Goal: Information Seeking & Learning: Learn about a topic

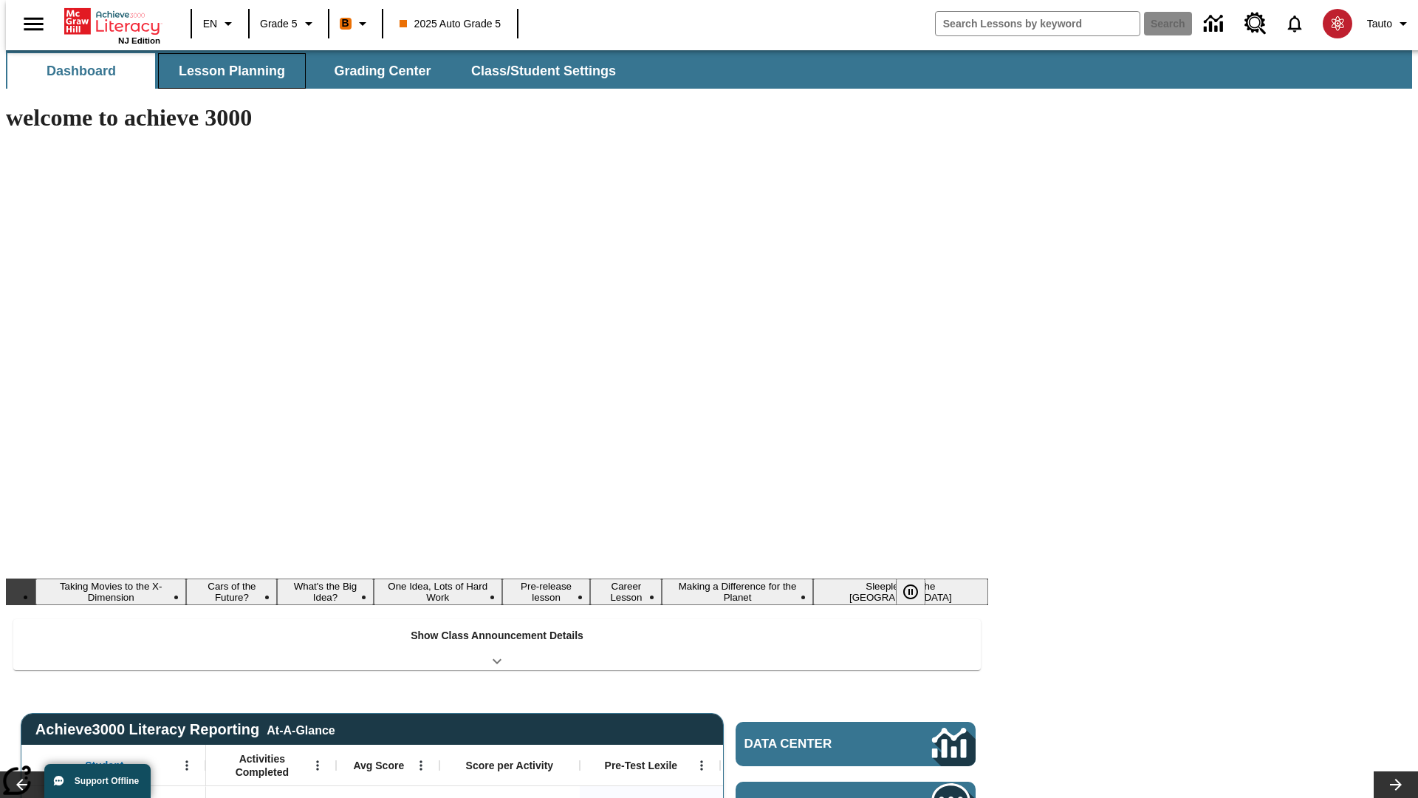
click at [226, 71] on button "Lesson Planning" at bounding box center [232, 70] width 148 height 35
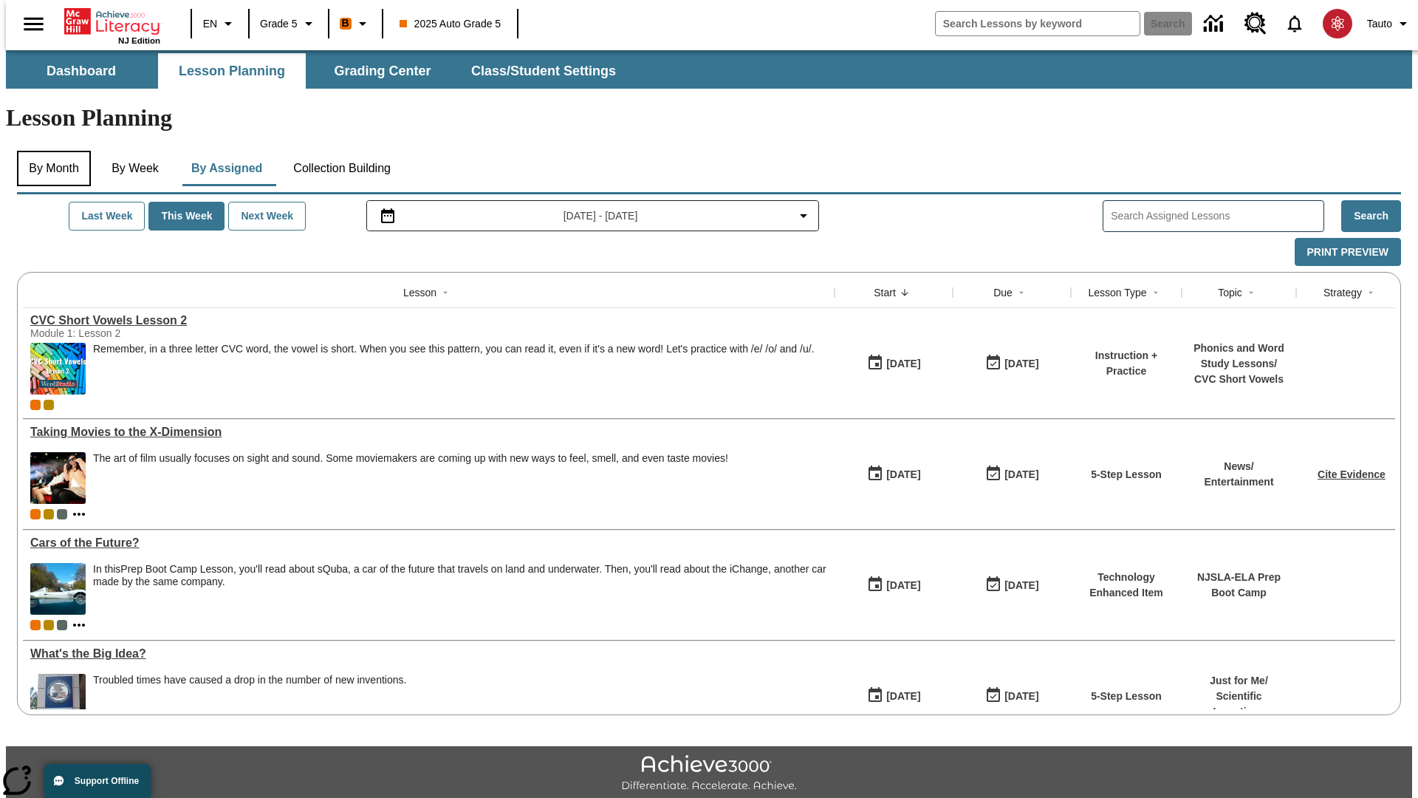
click at [49, 151] on button "By Month" at bounding box center [54, 168] width 74 height 35
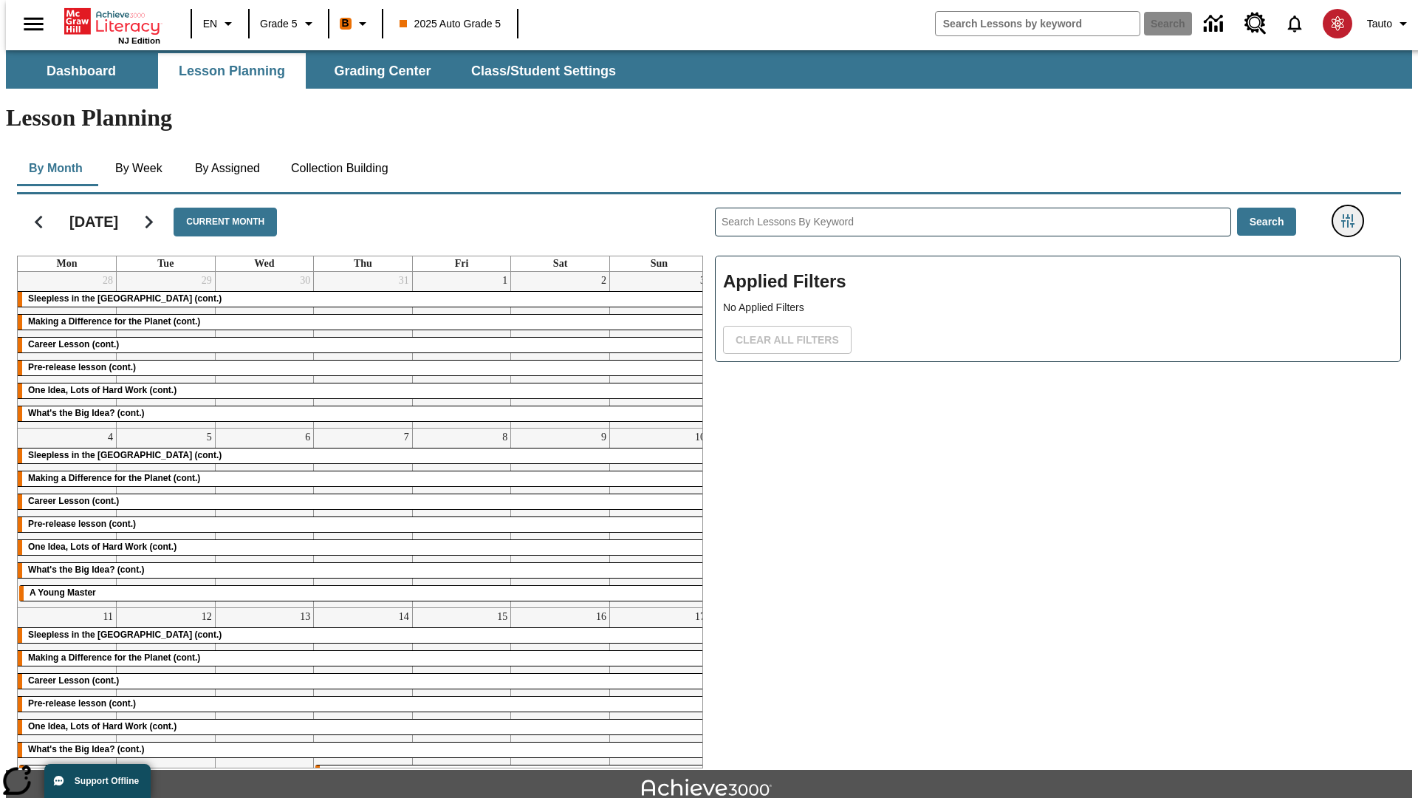
click at [1353, 214] on icon "Filters Side menu" at bounding box center [1348, 220] width 13 height 13
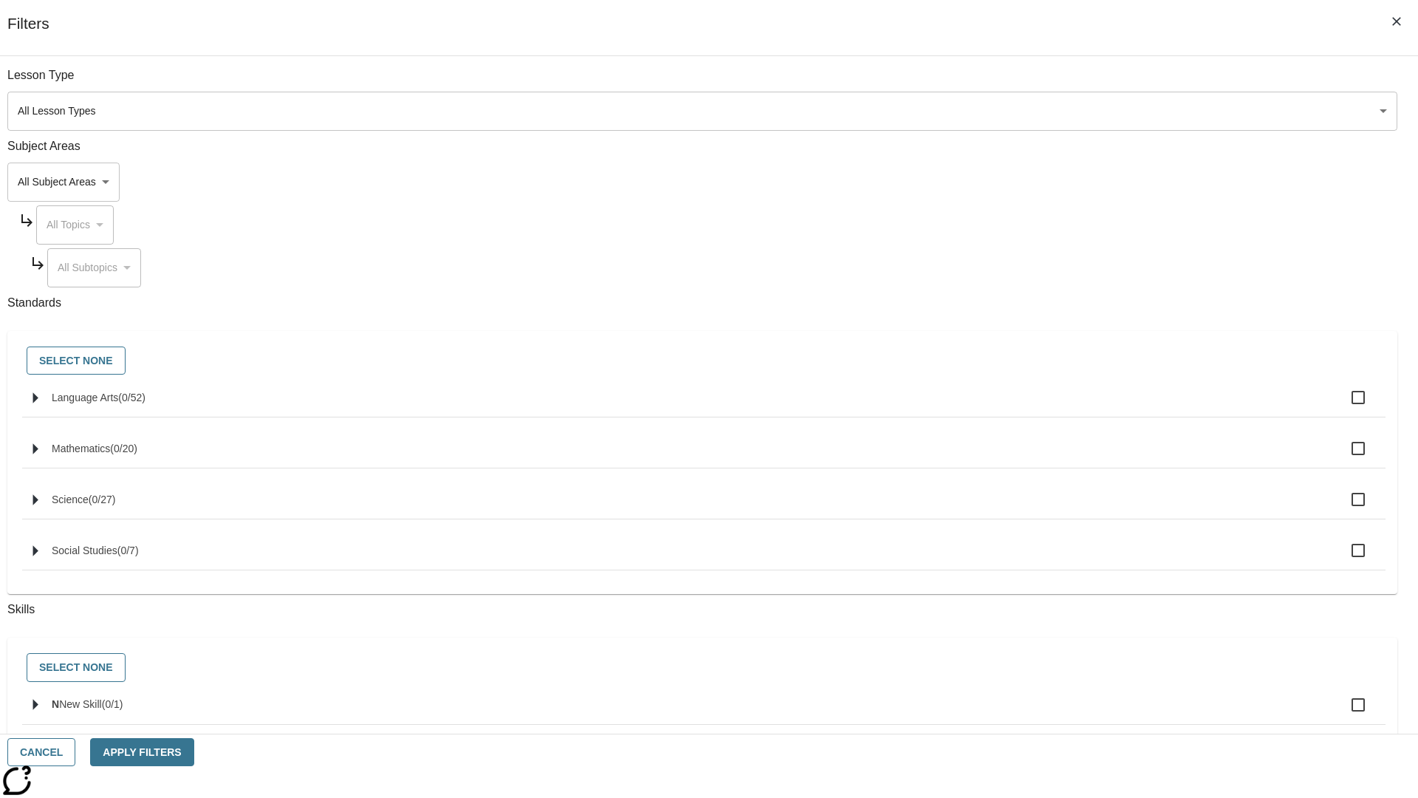
click at [1064, 111] on body "Skip to main content NJ Edition EN Grade 5 B 2025 Auto Grade 5 Search 0 Tauto D…" at bounding box center [709, 457] width 1407 height 815
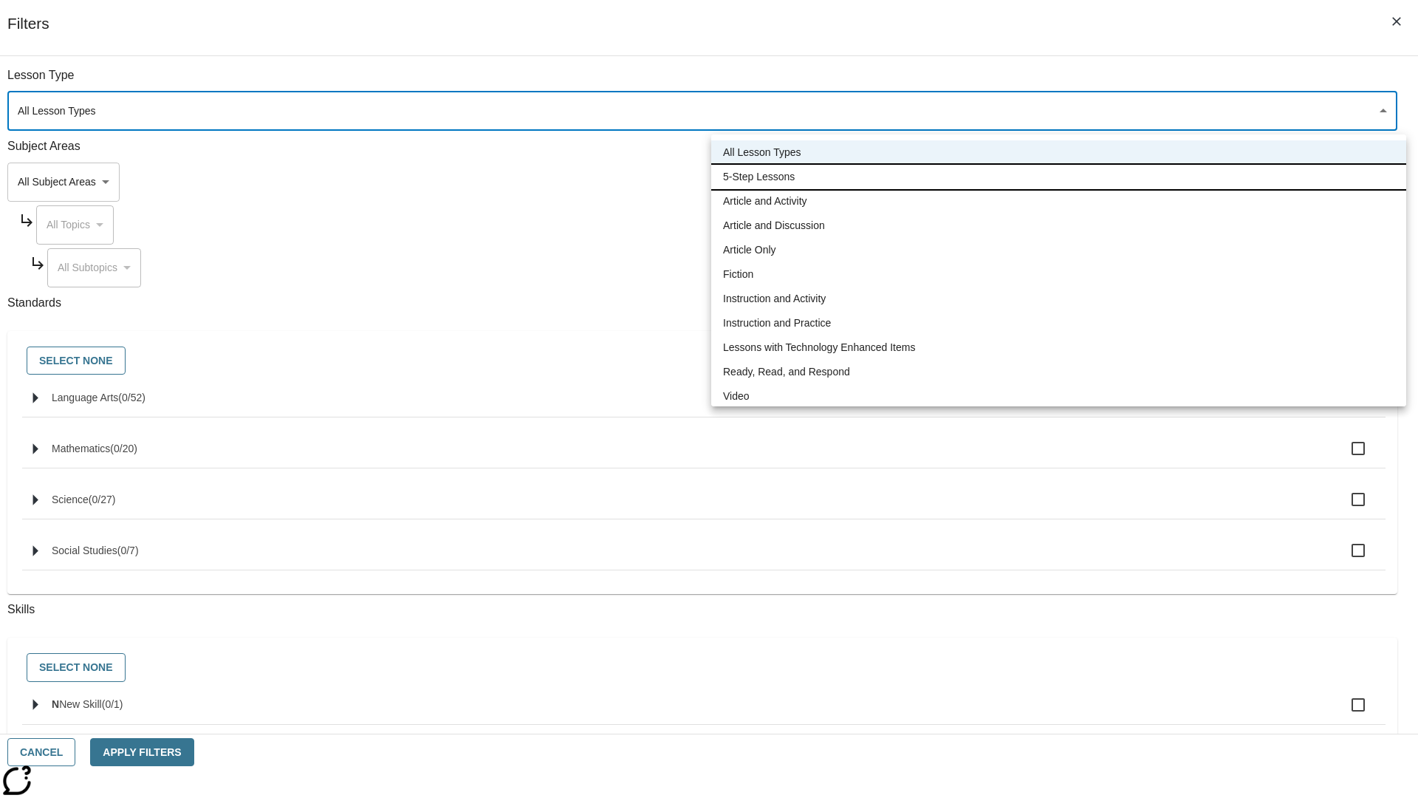
click at [1059, 177] on li "5-Step Lessons" at bounding box center [1058, 177] width 695 height 24
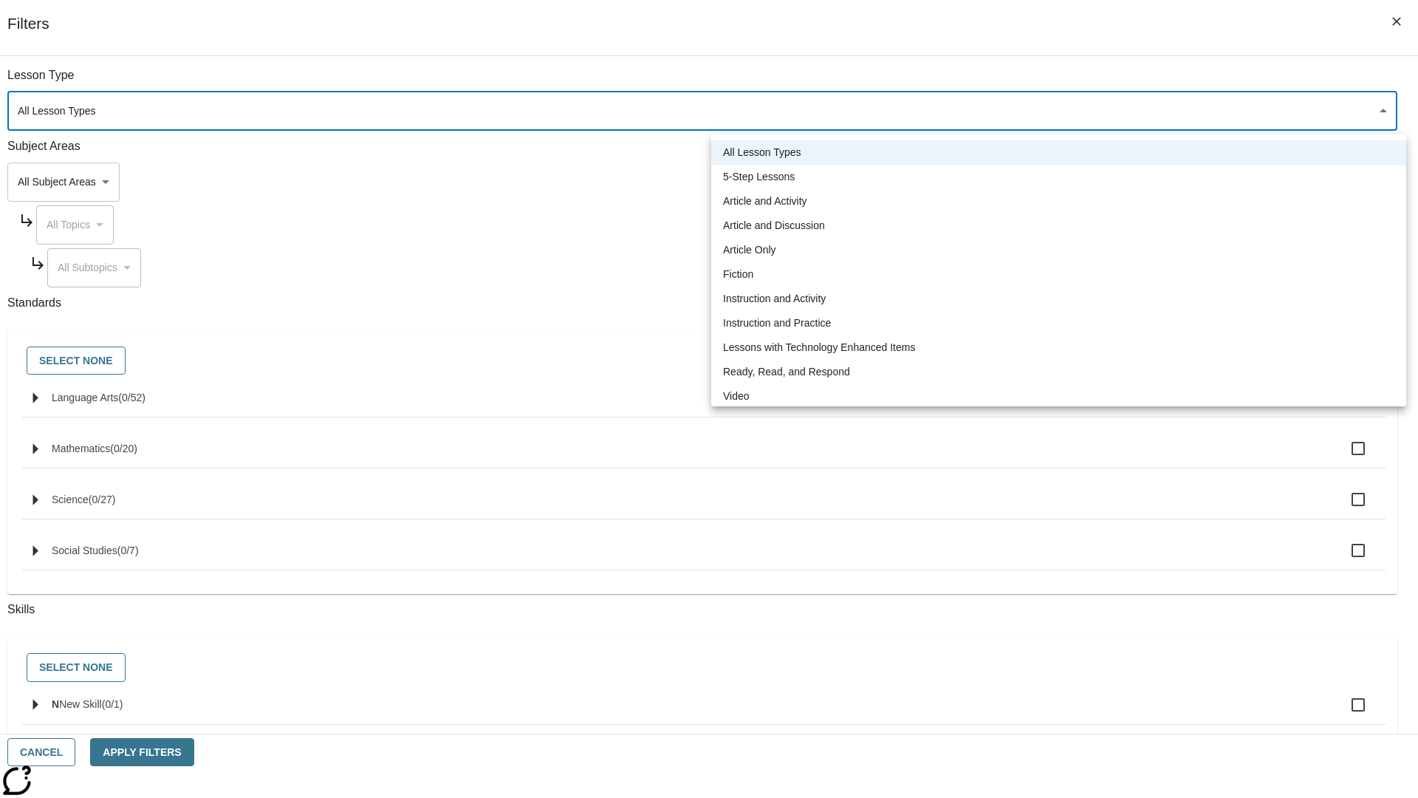
type input "1"
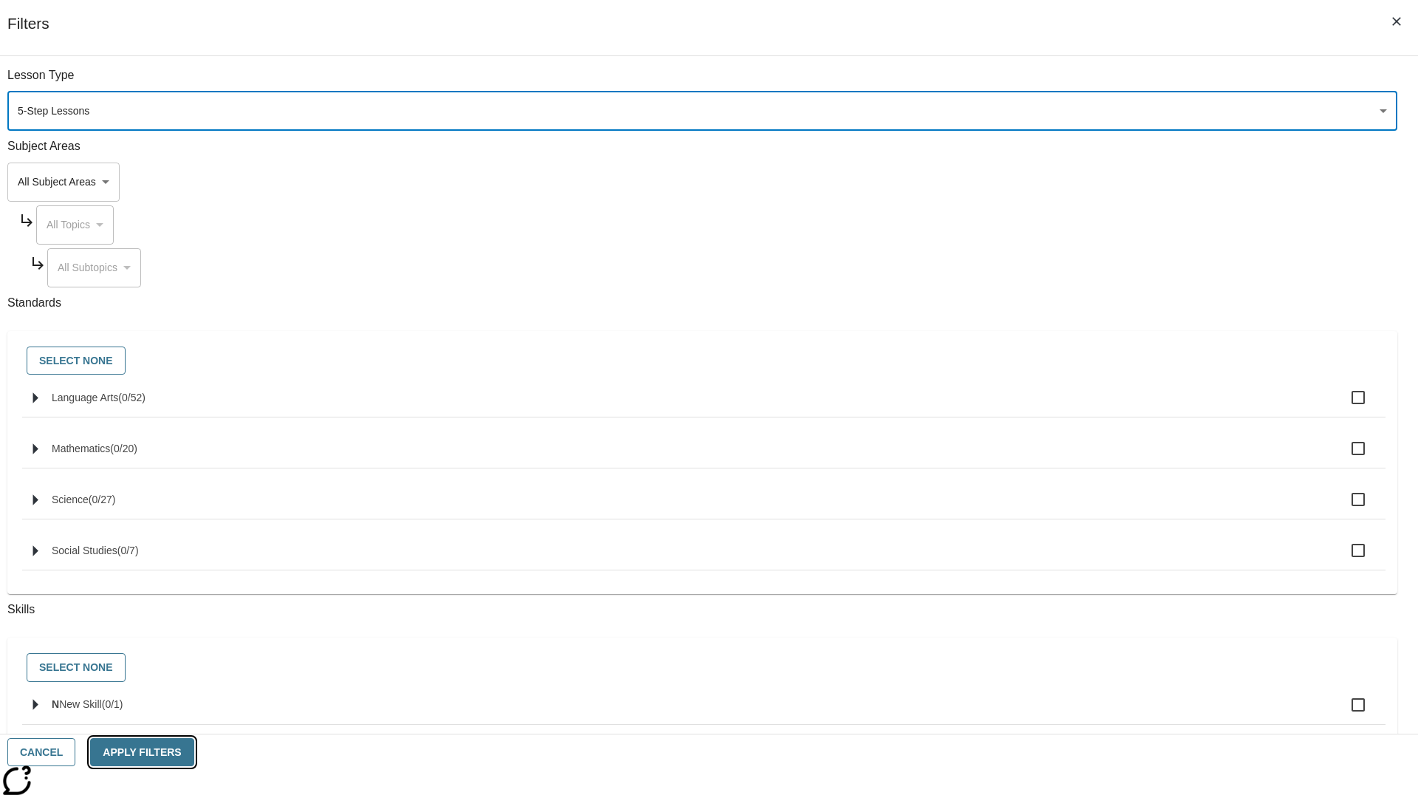
click at [194, 752] on button "Apply Filters" at bounding box center [141, 752] width 103 height 29
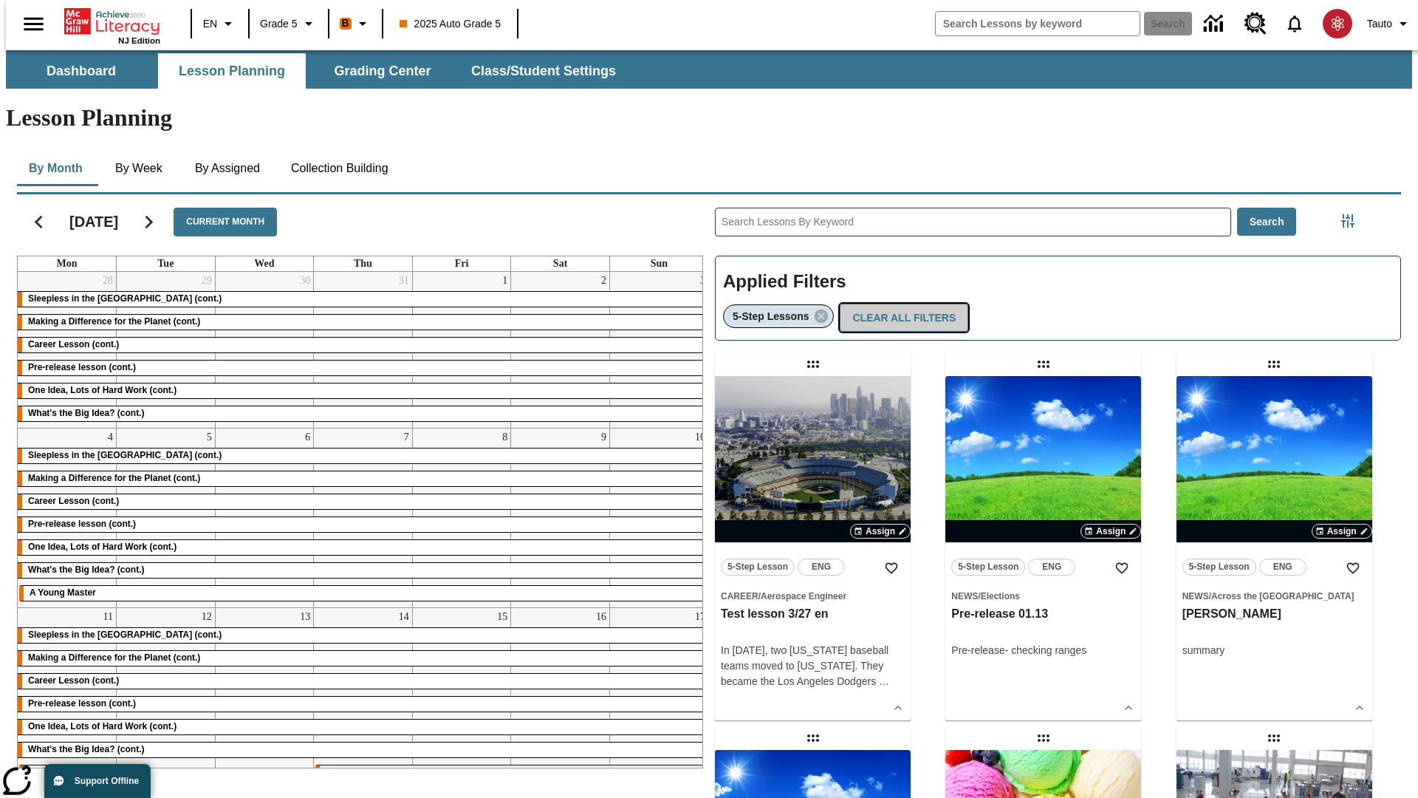
click at [900, 304] on button "Clear All Filters" at bounding box center [904, 318] width 129 height 29
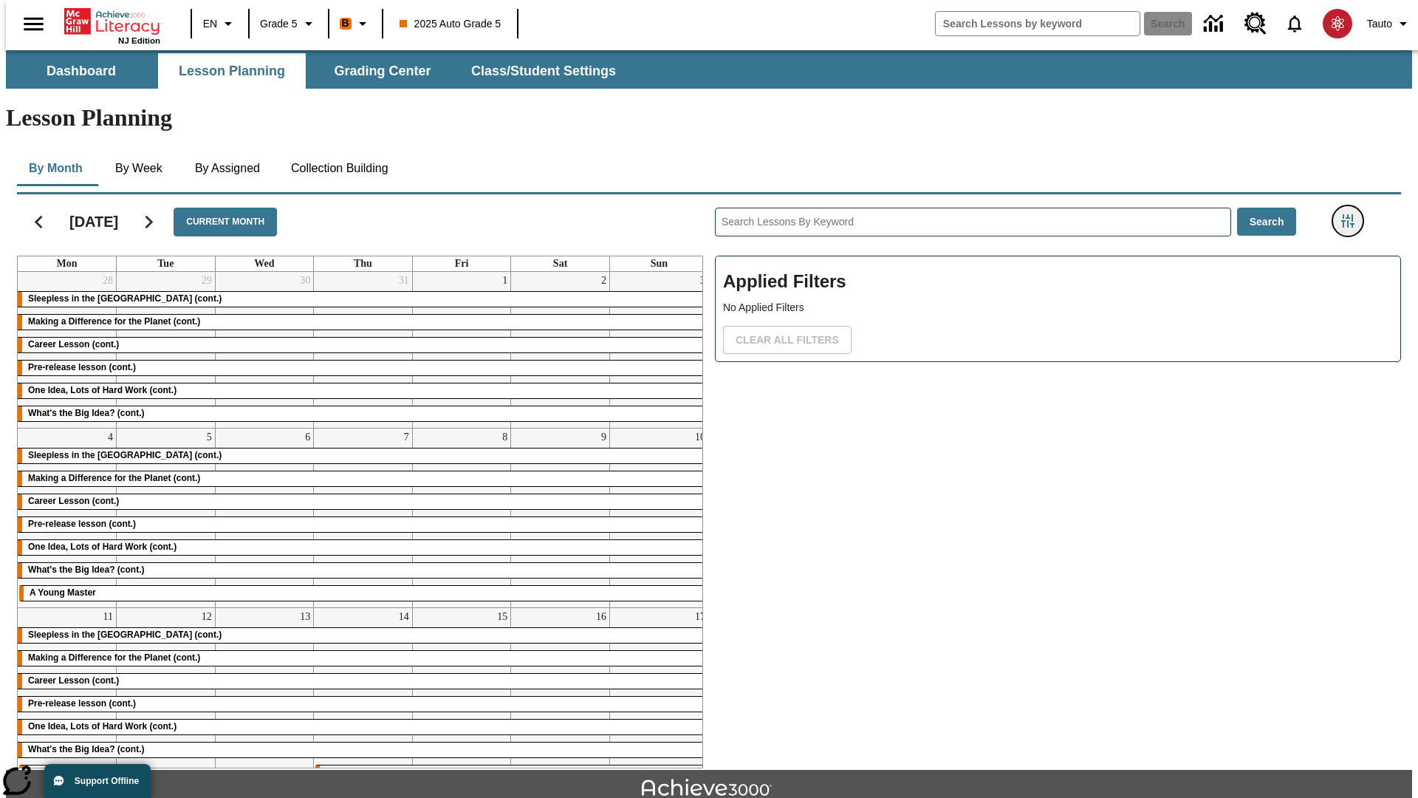
click at [1353, 214] on icon "Filters Side menu" at bounding box center [1348, 220] width 13 height 13
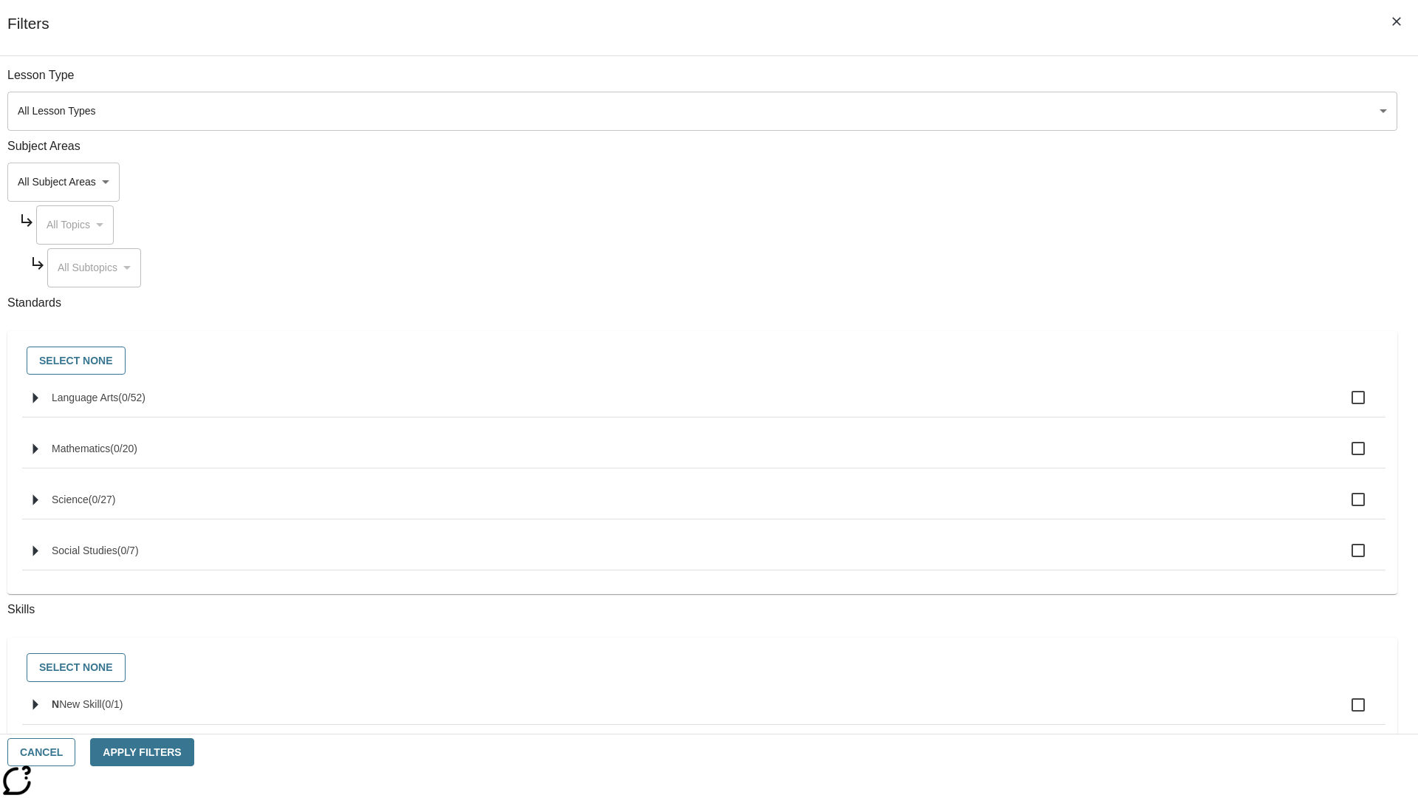
click at [1064, 182] on body "Skip to main content NJ Edition EN Grade 5 B 2025 Auto Grade 5 Search 0 Tauto D…" at bounding box center [709, 457] width 1407 height 815
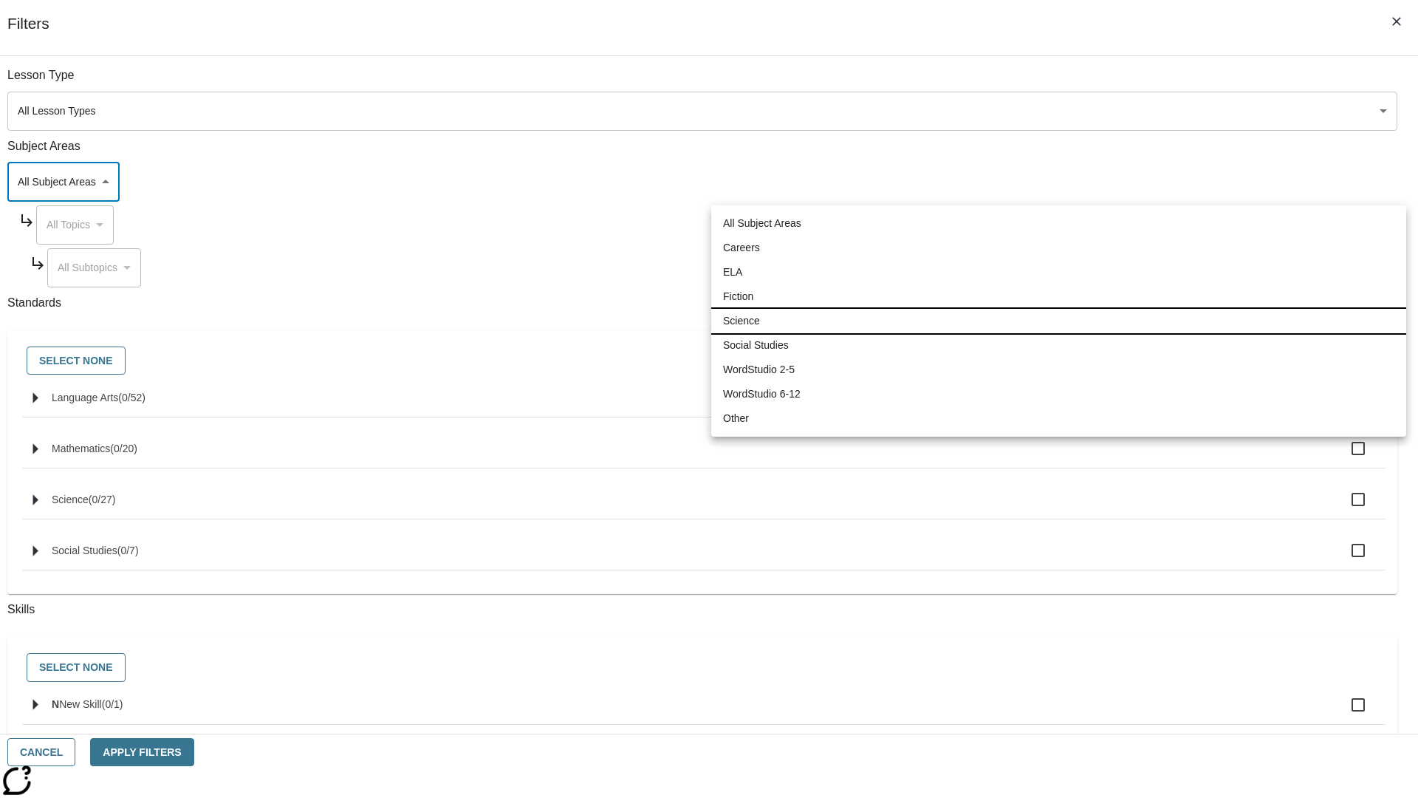
click at [1059, 321] on li "Science" at bounding box center [1058, 321] width 695 height 24
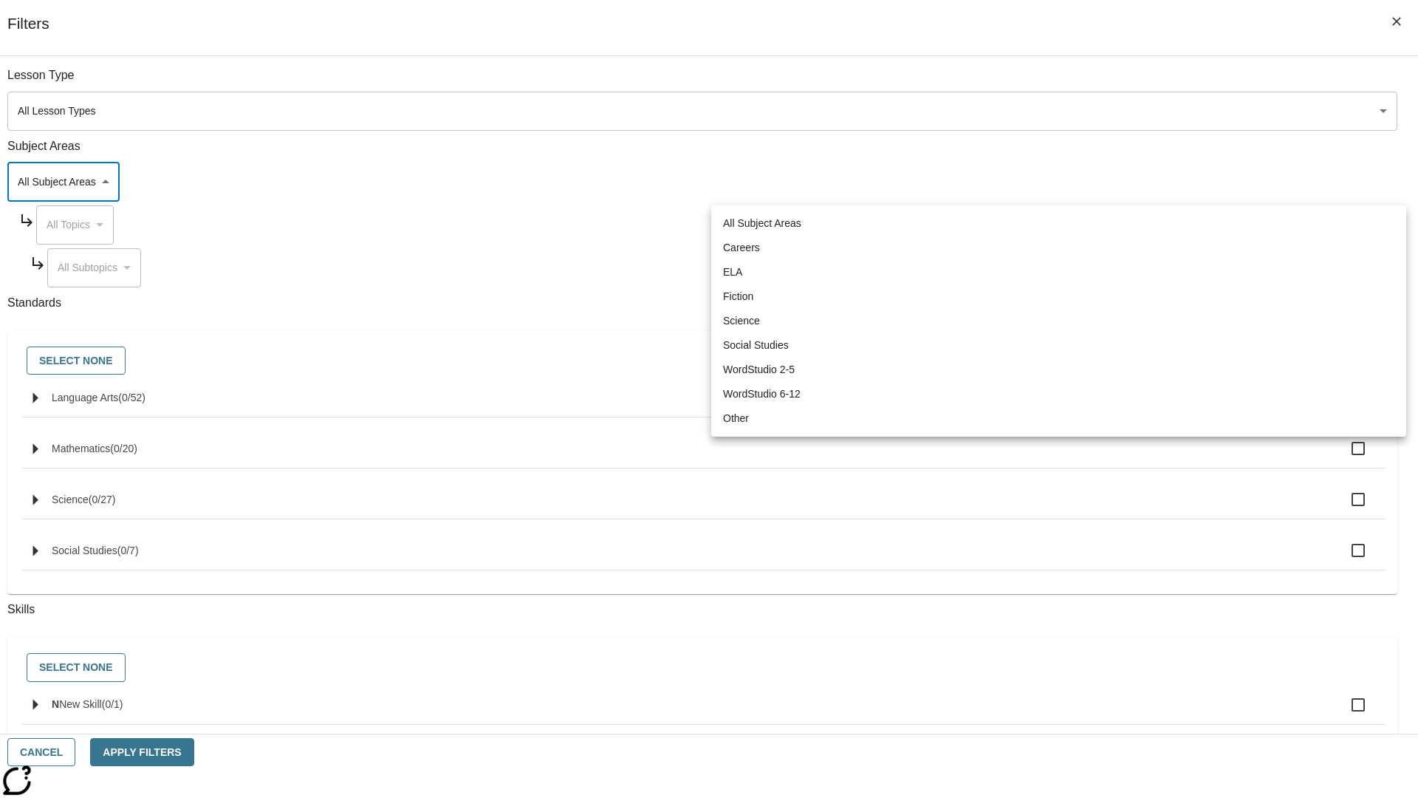
type input "2"
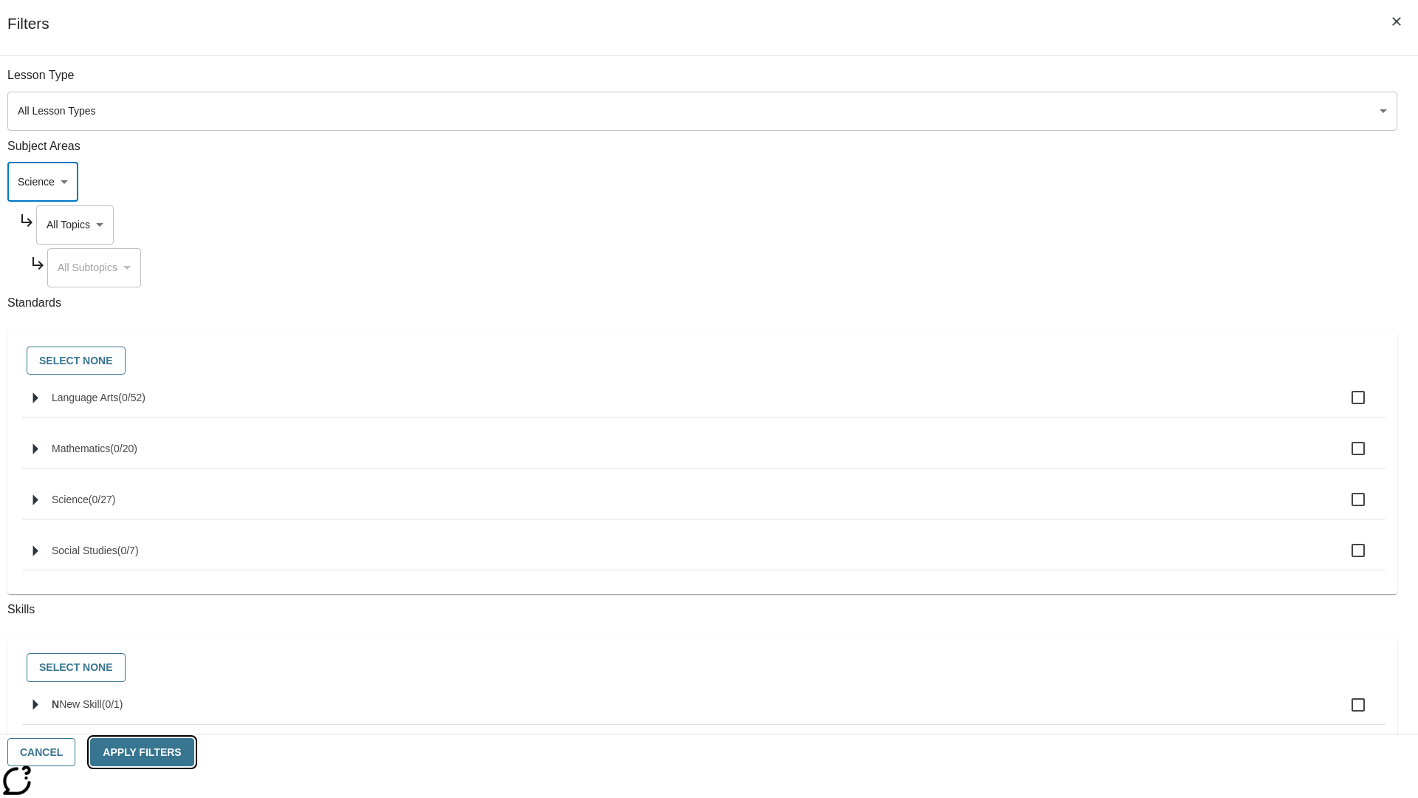
click at [194, 752] on button "Apply Filters" at bounding box center [141, 752] width 103 height 29
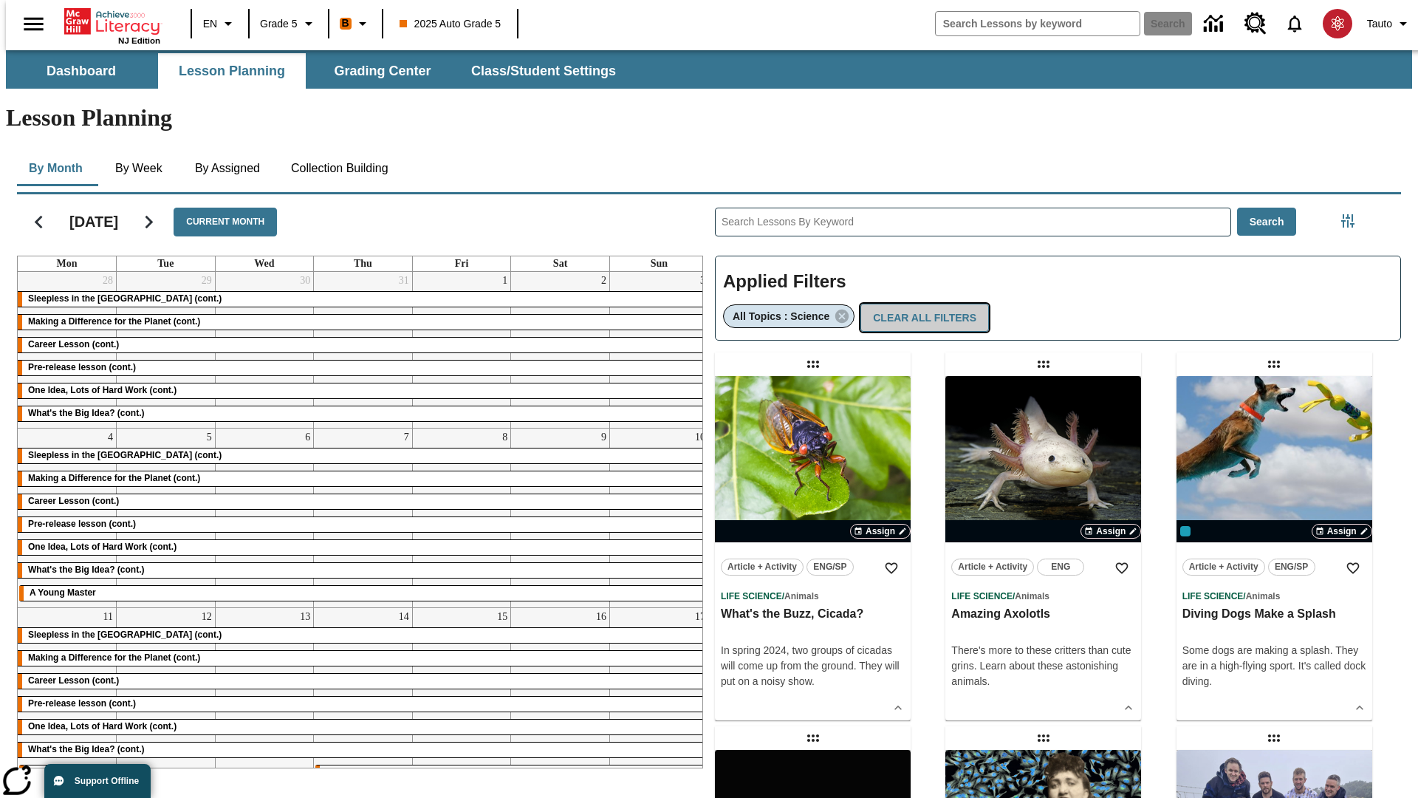
click at [918, 304] on button "Clear All Filters" at bounding box center [925, 318] width 129 height 29
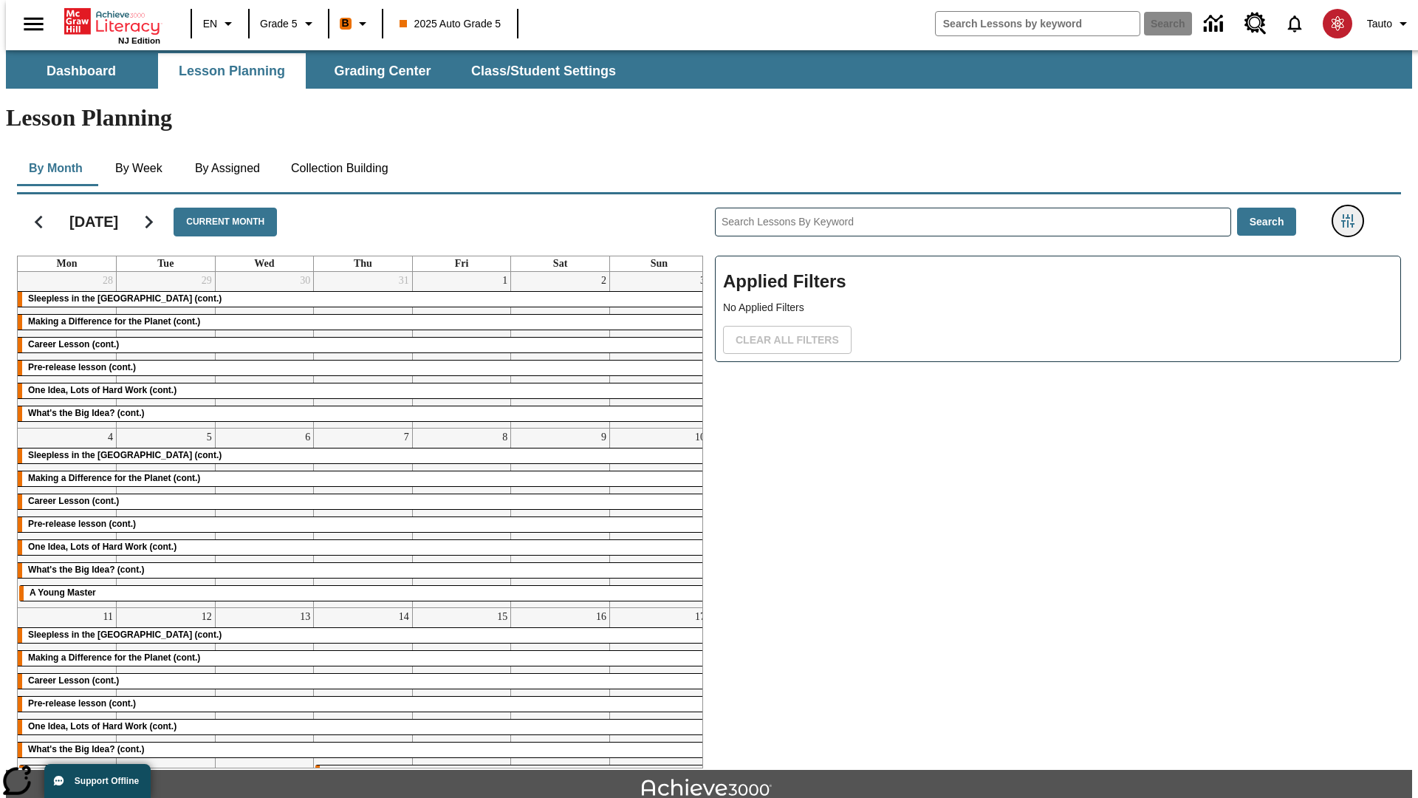
click at [1353, 214] on icon "Filters Side menu" at bounding box center [1348, 220] width 13 height 13
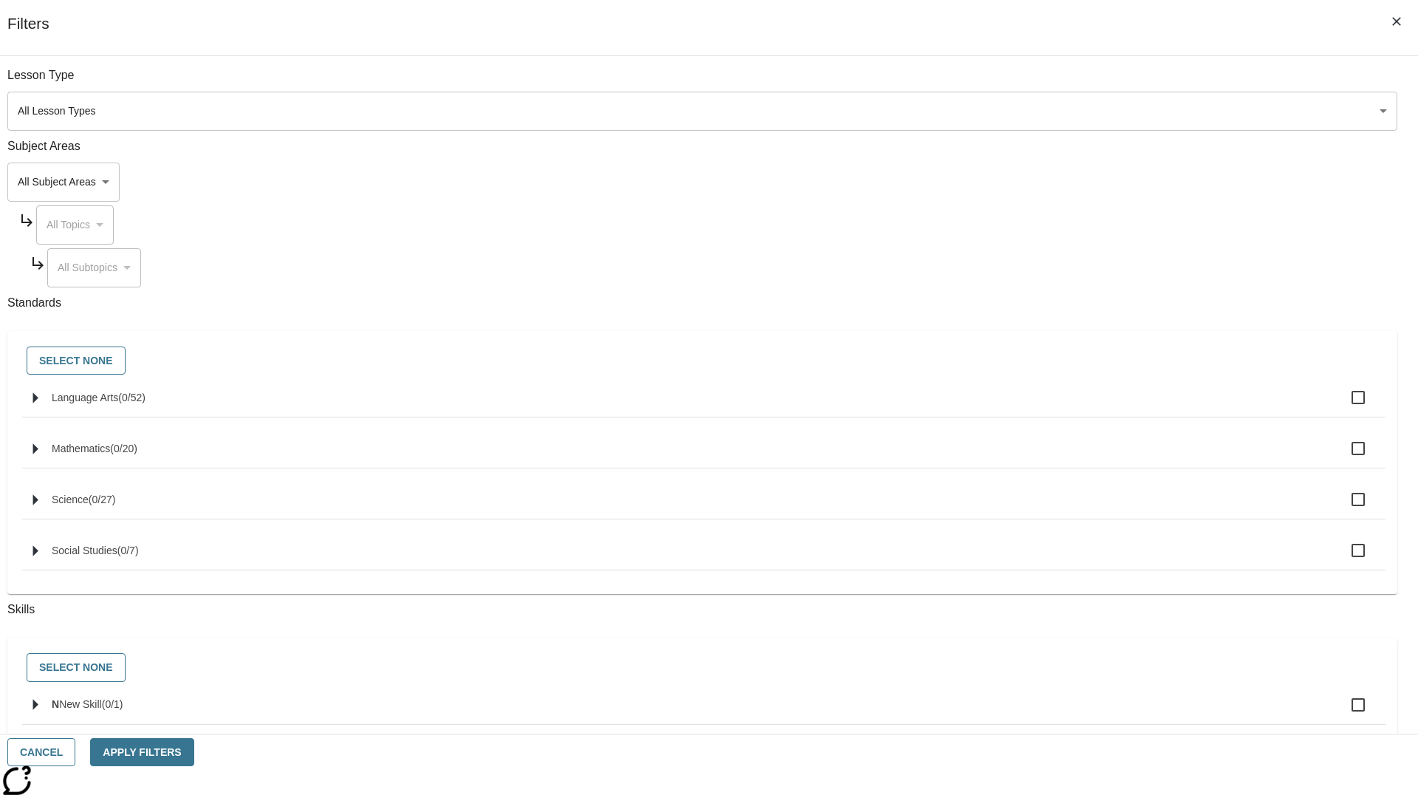
click at [146, 403] on span "Language Arts" at bounding box center [131, 398] width 27 height 12
click at [1343, 406] on input "Language Arts ( 0 / 52 )" at bounding box center [1358, 397] width 31 height 31
checkbox input "true"
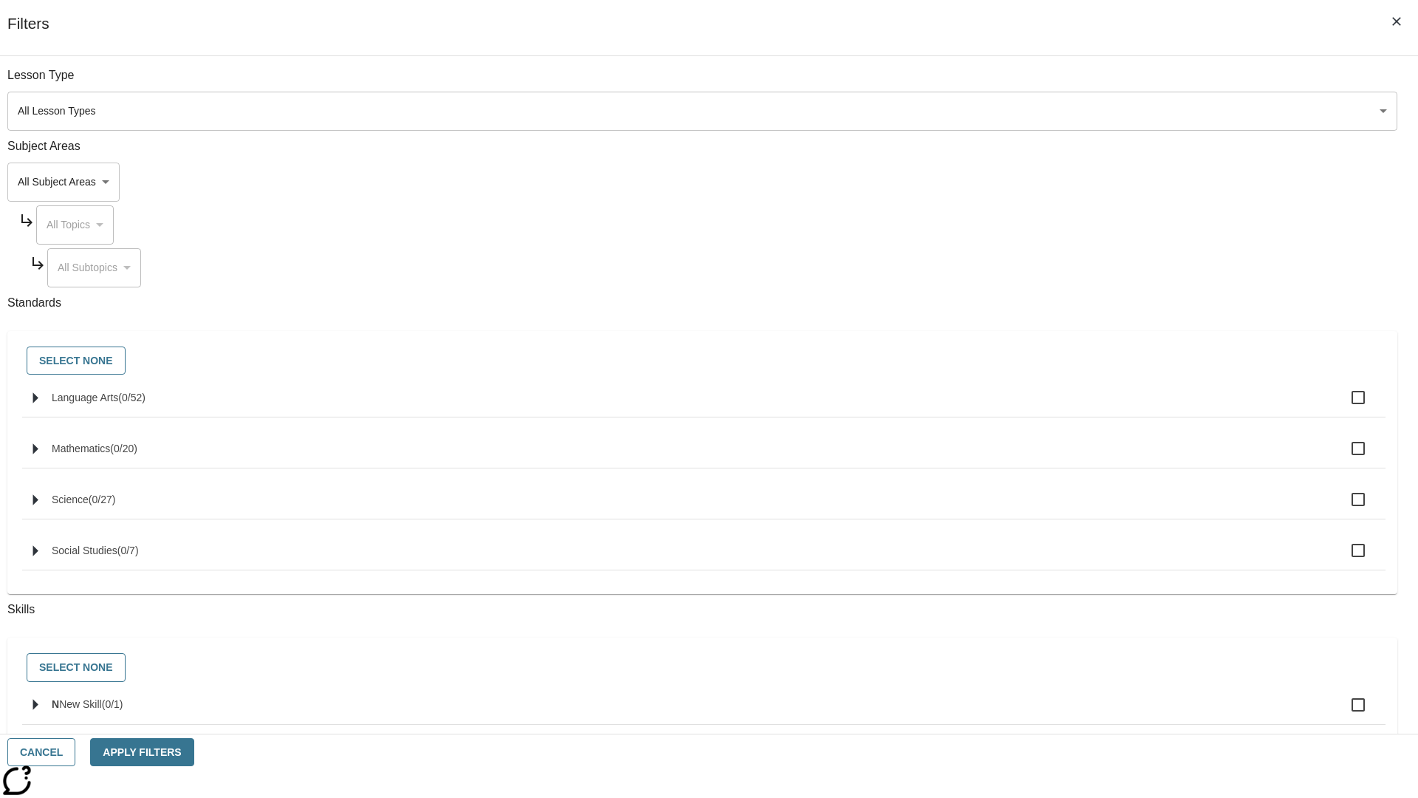
checkbox input "true"
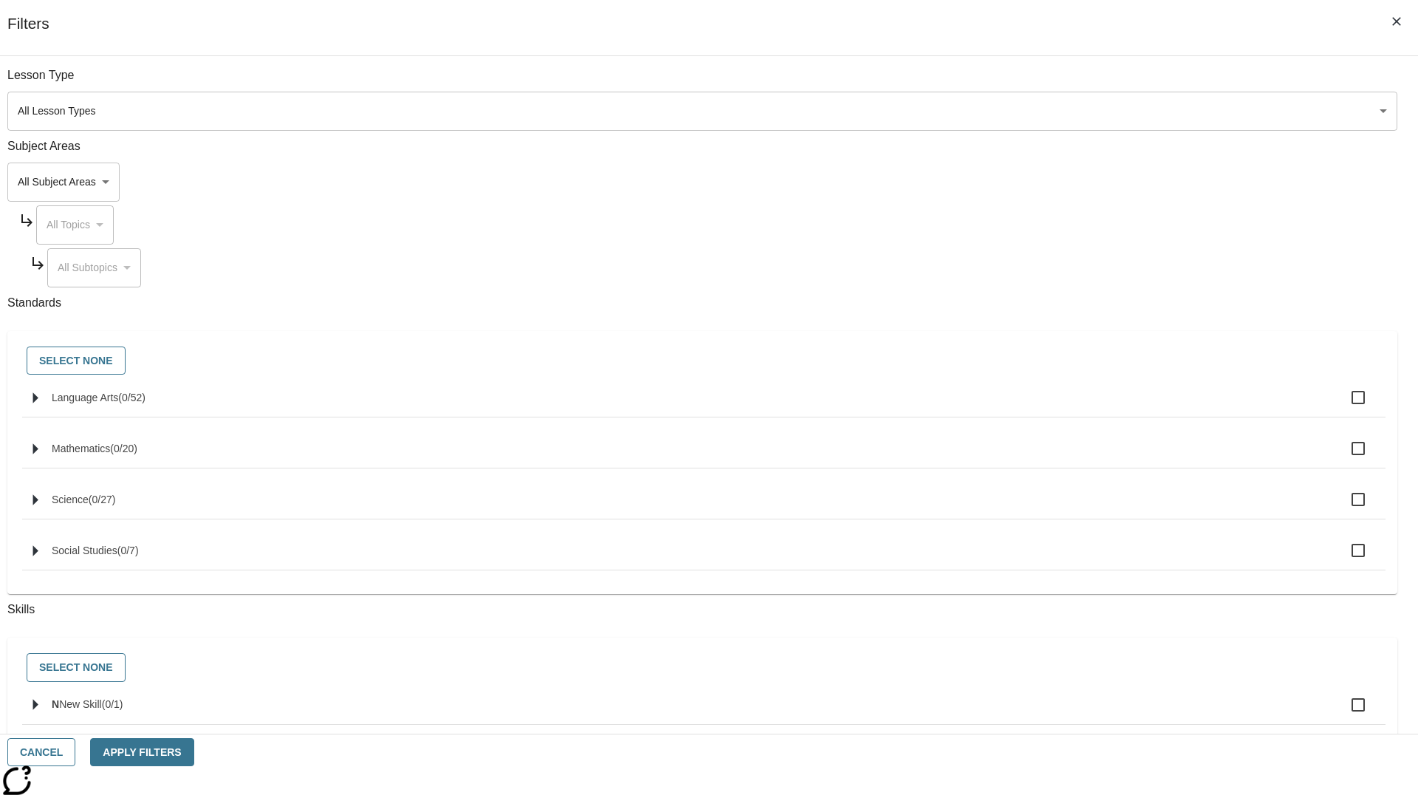
checkbox input "true"
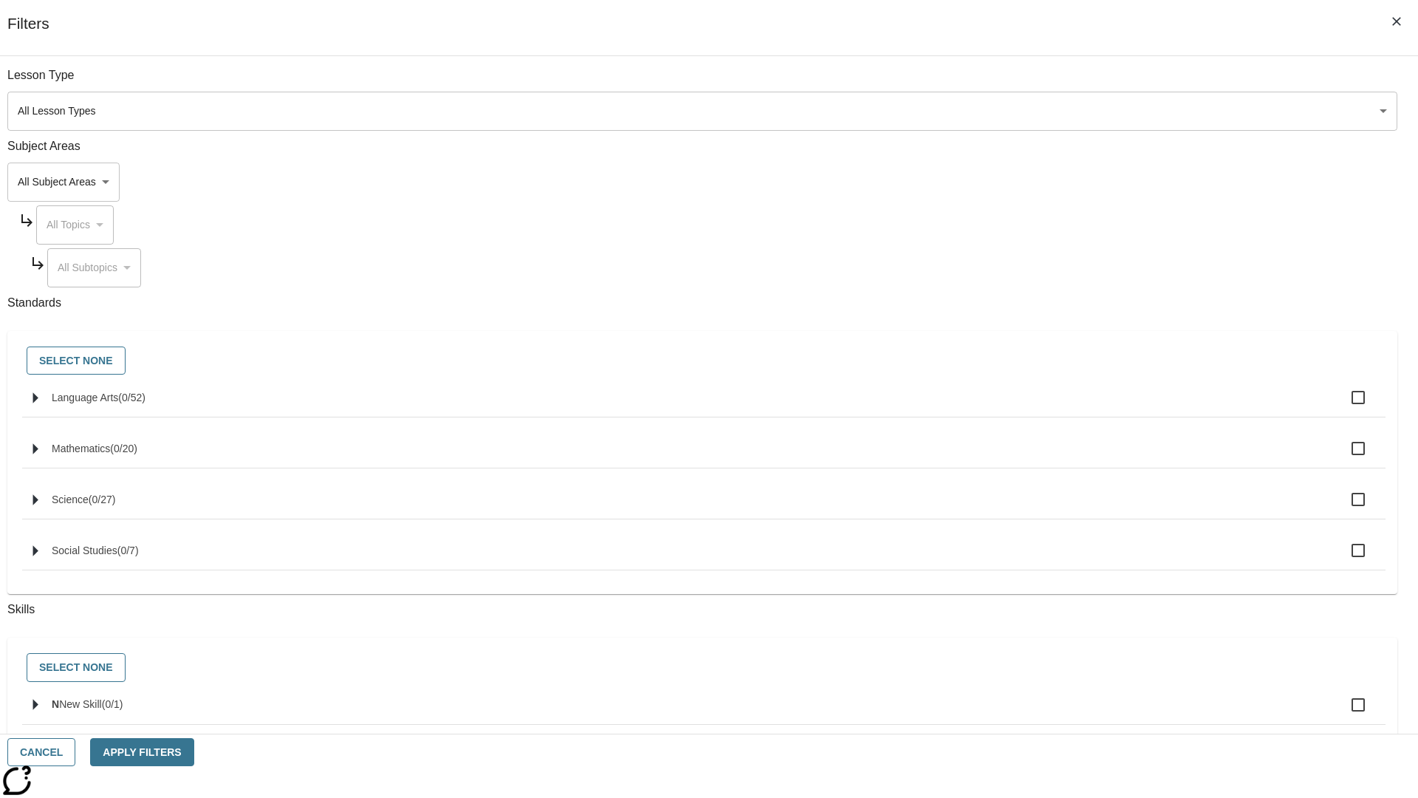
checkbox input "true"
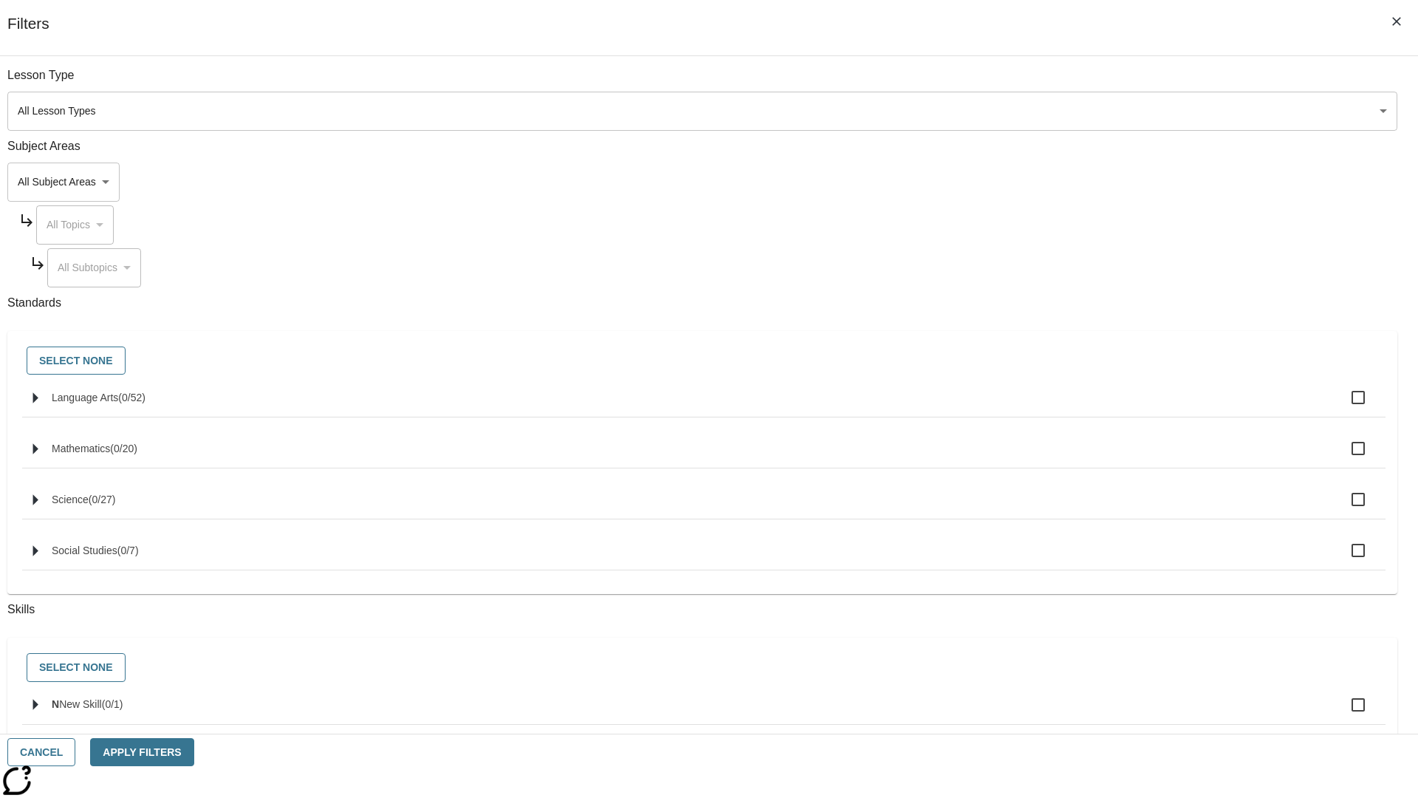
checkbox input "true"
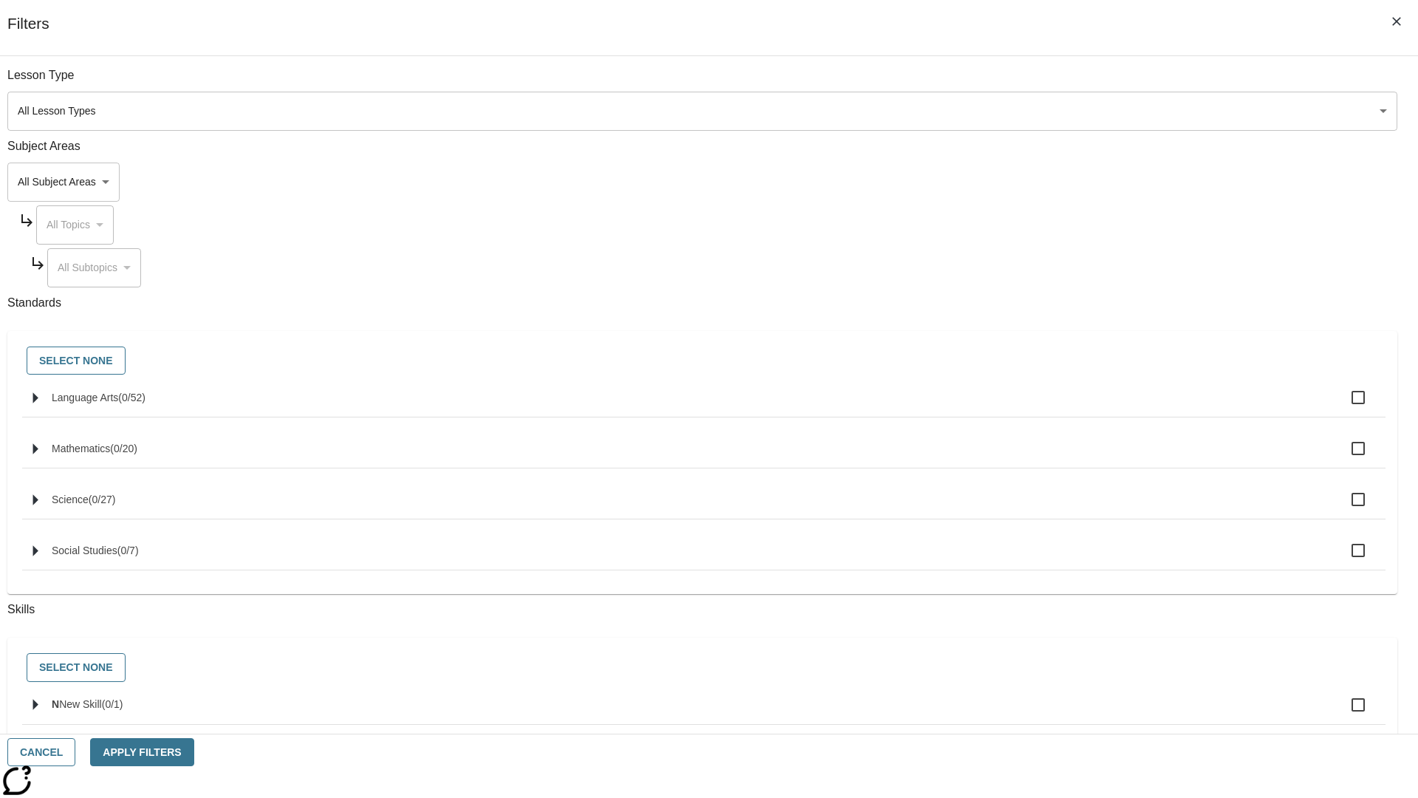
checkbox input "true"
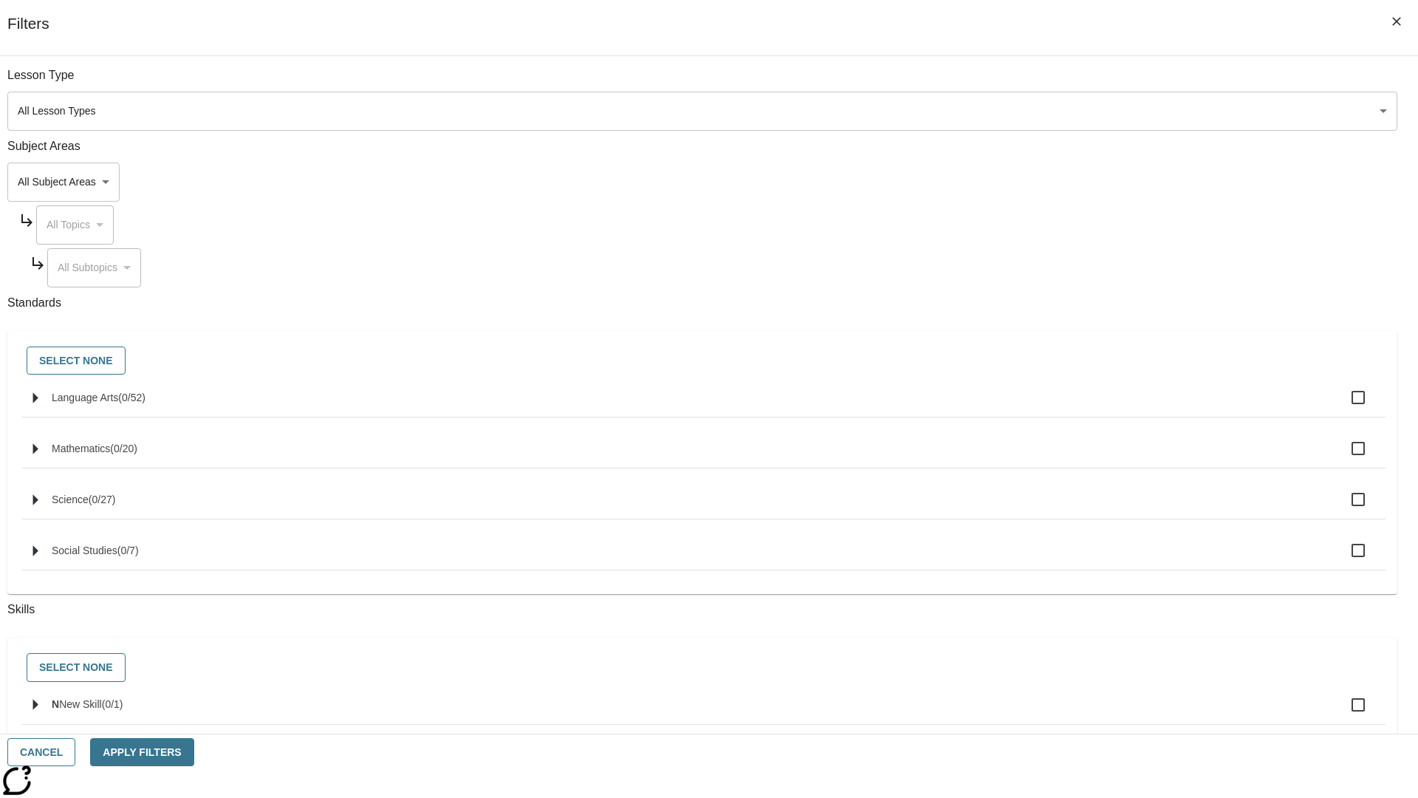
checkbox input "true"
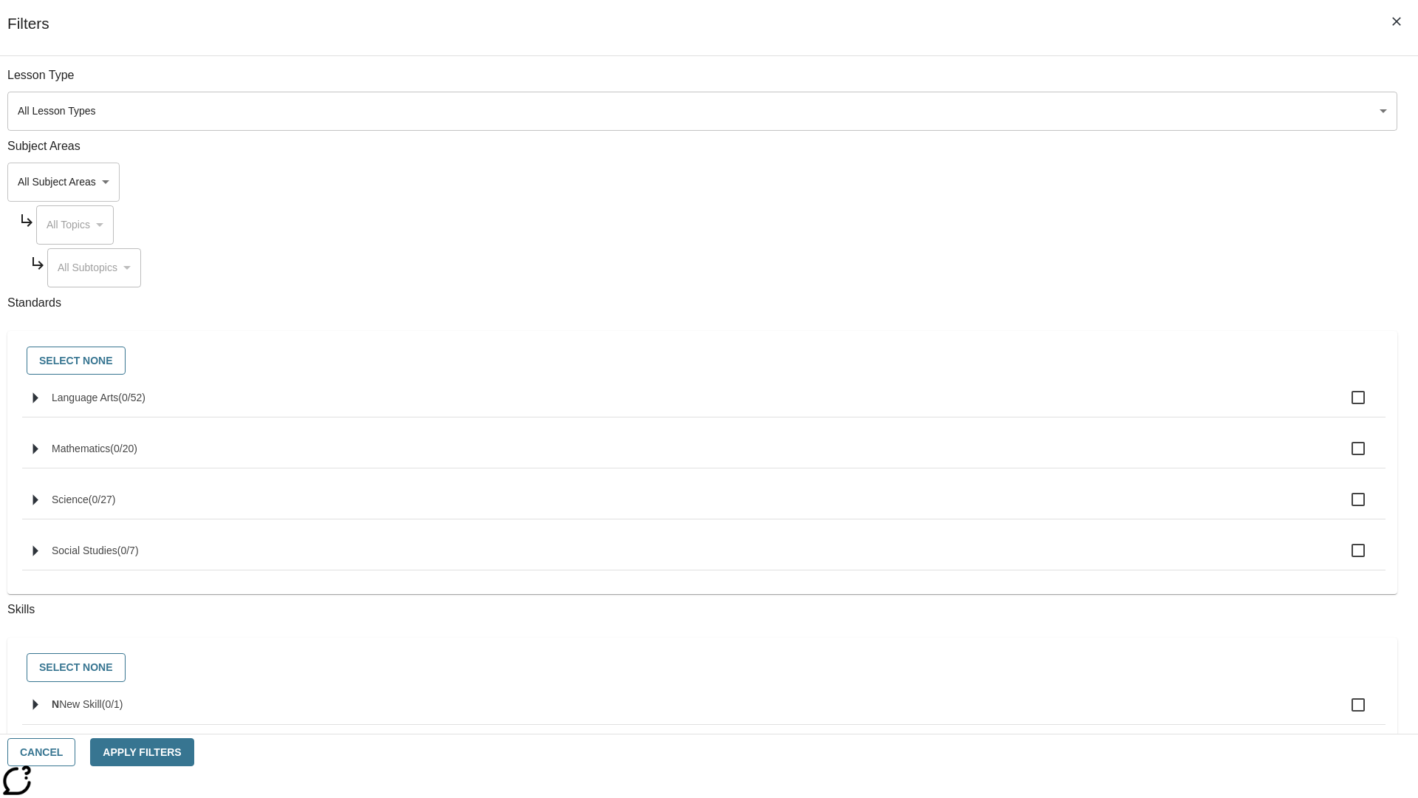
checkbox input "true"
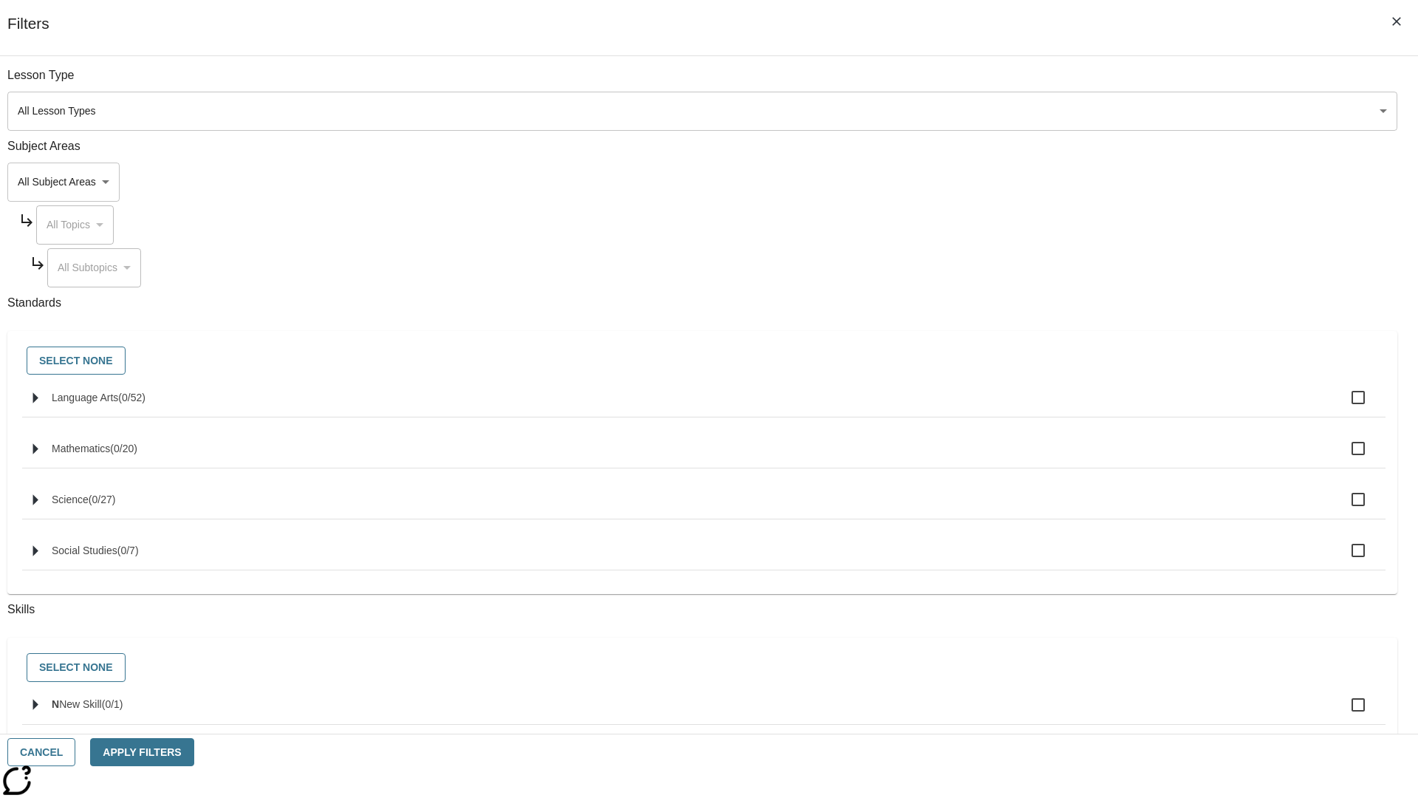
checkbox input "true"
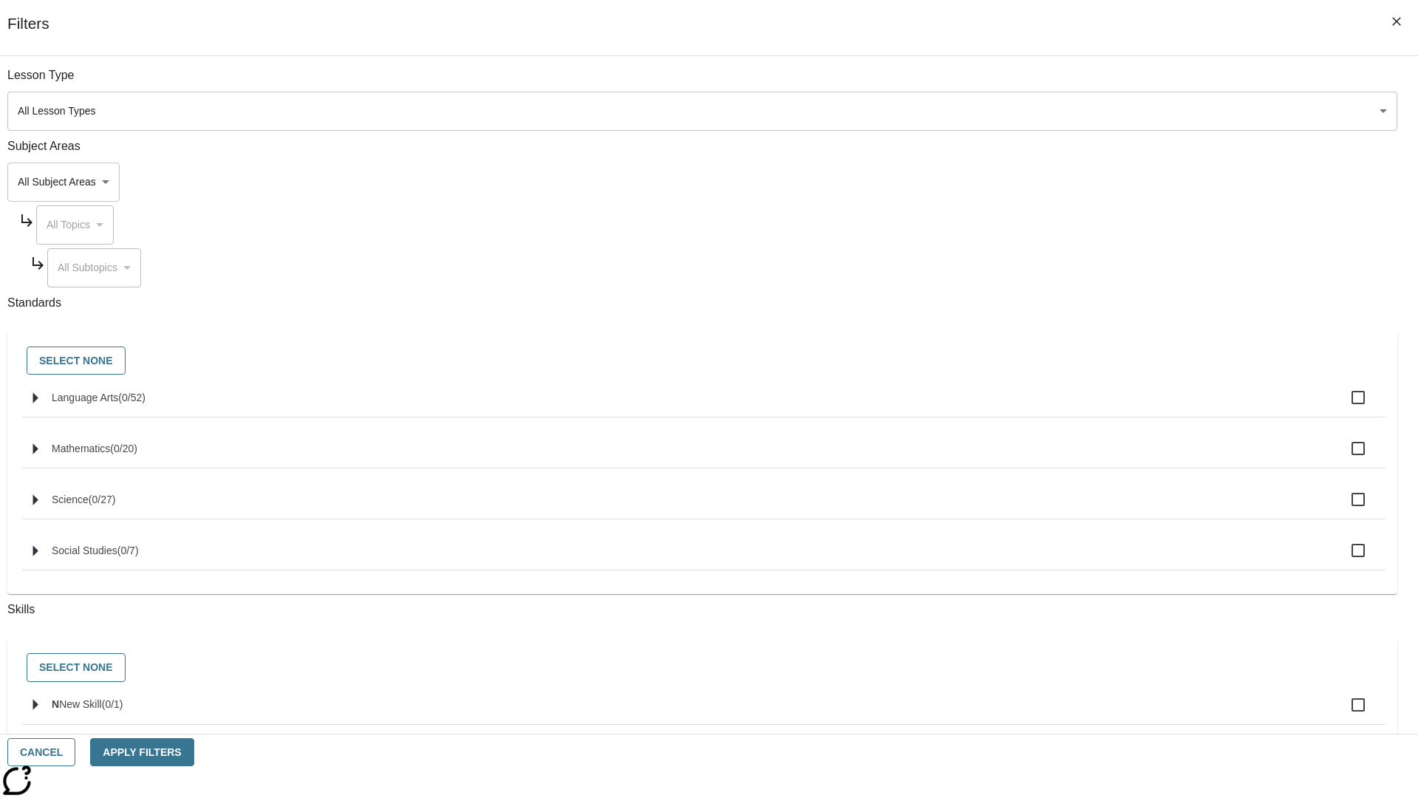
checkbox input "true"
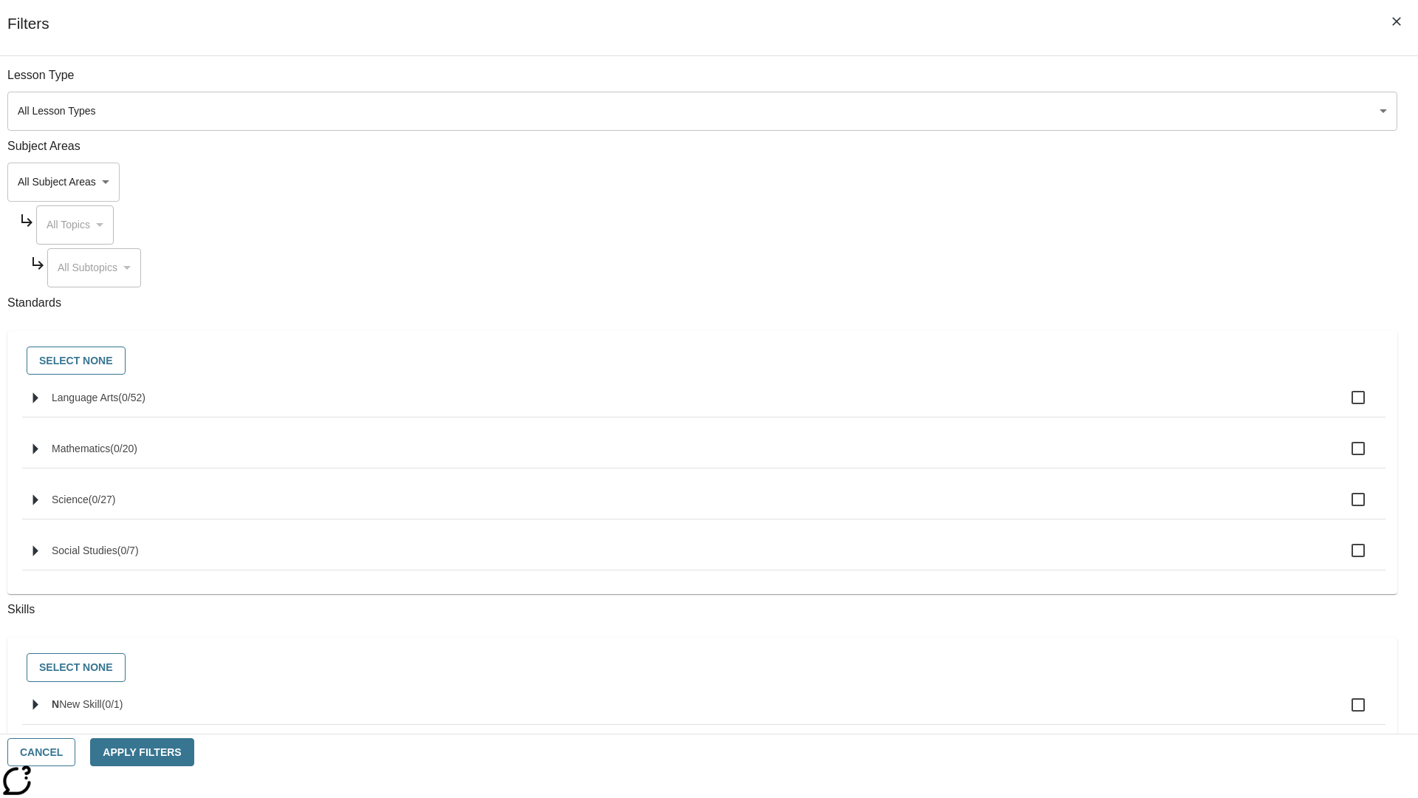
checkbox input "true"
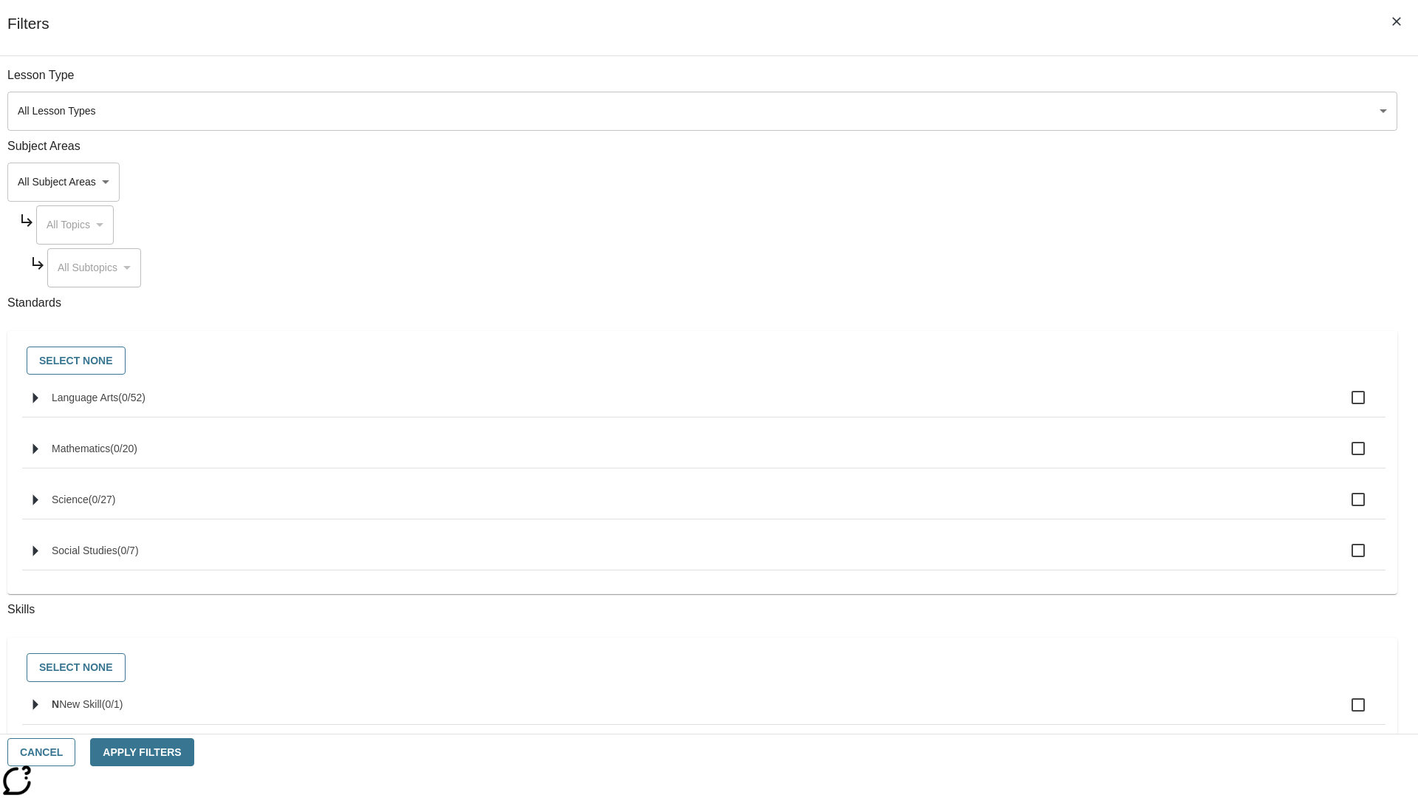
checkbox input "true"
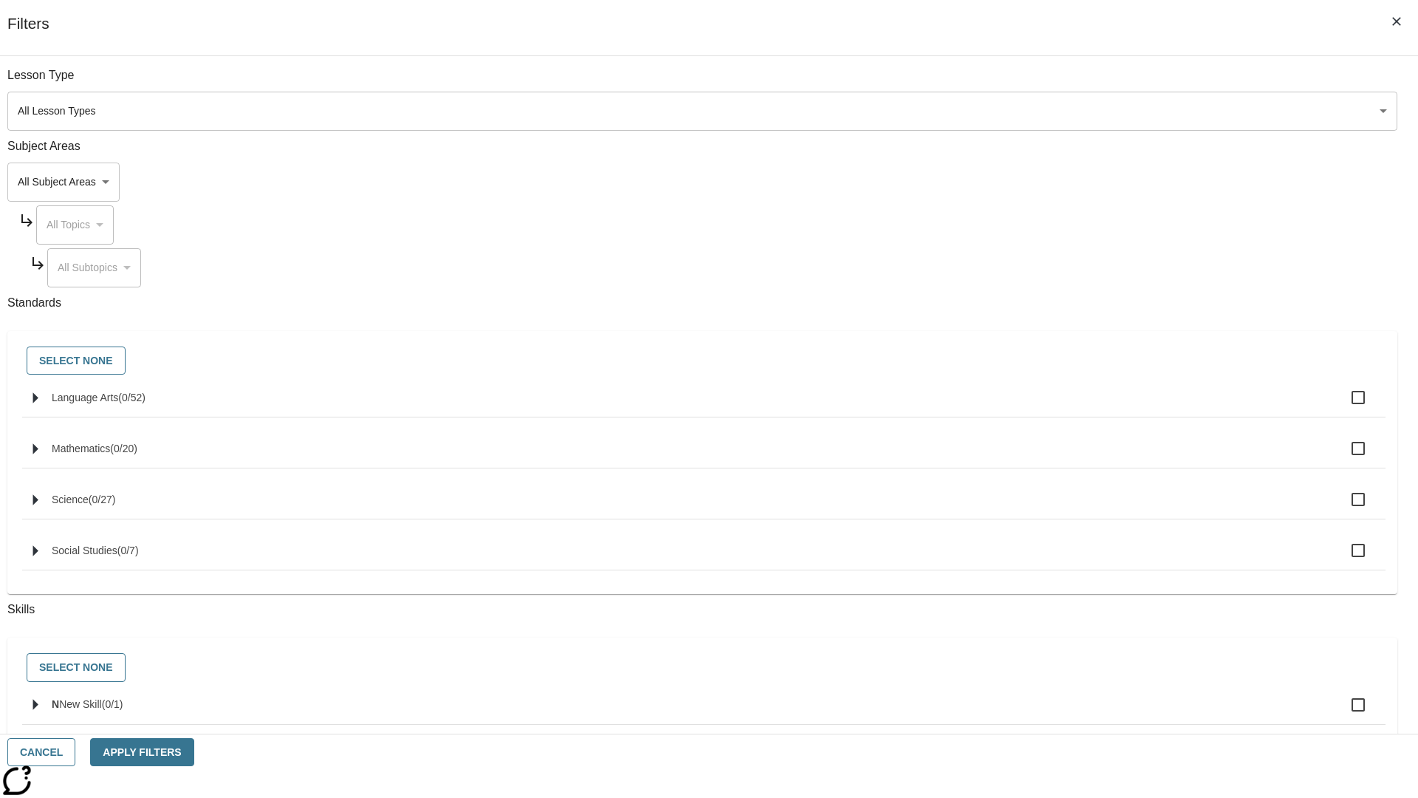
checkbox input "true"
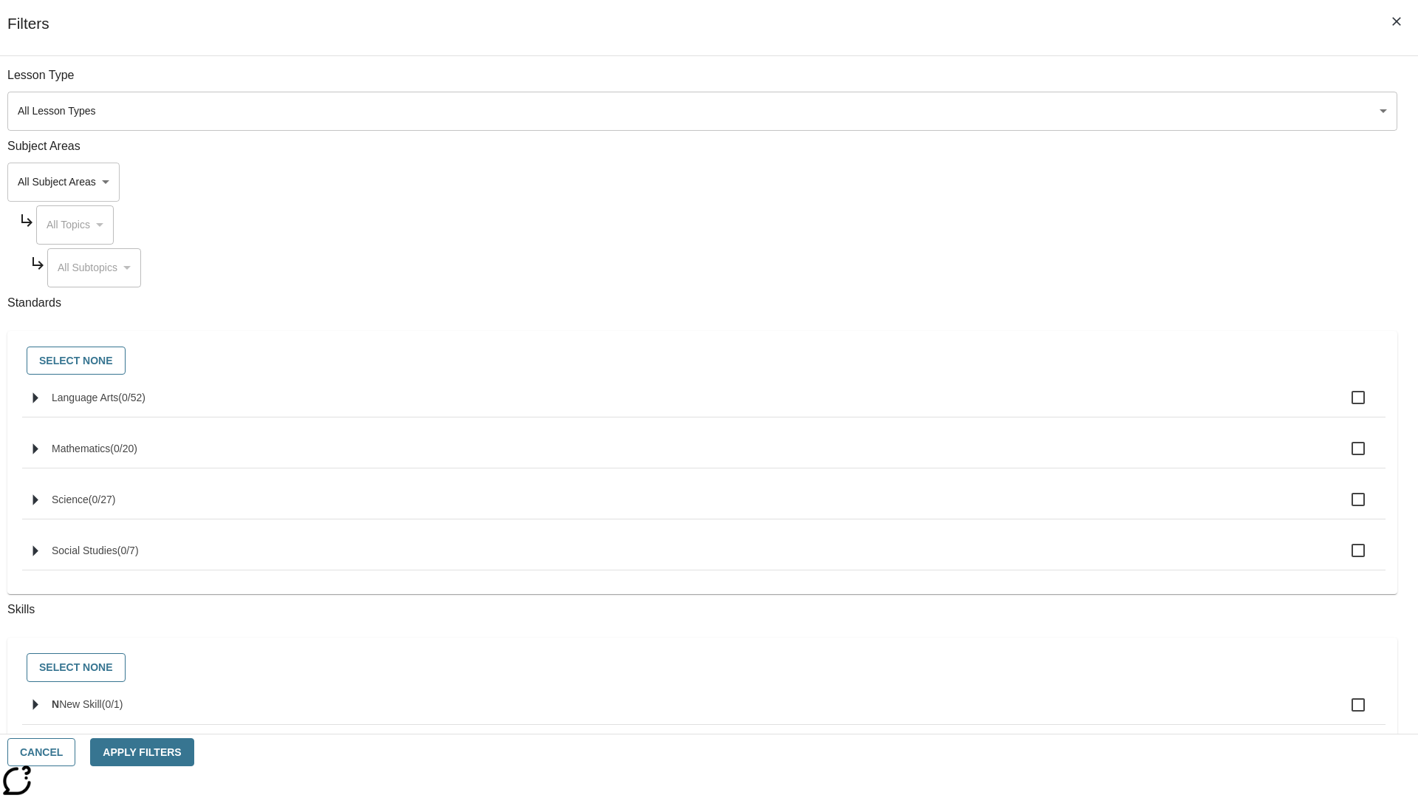
checkbox input "true"
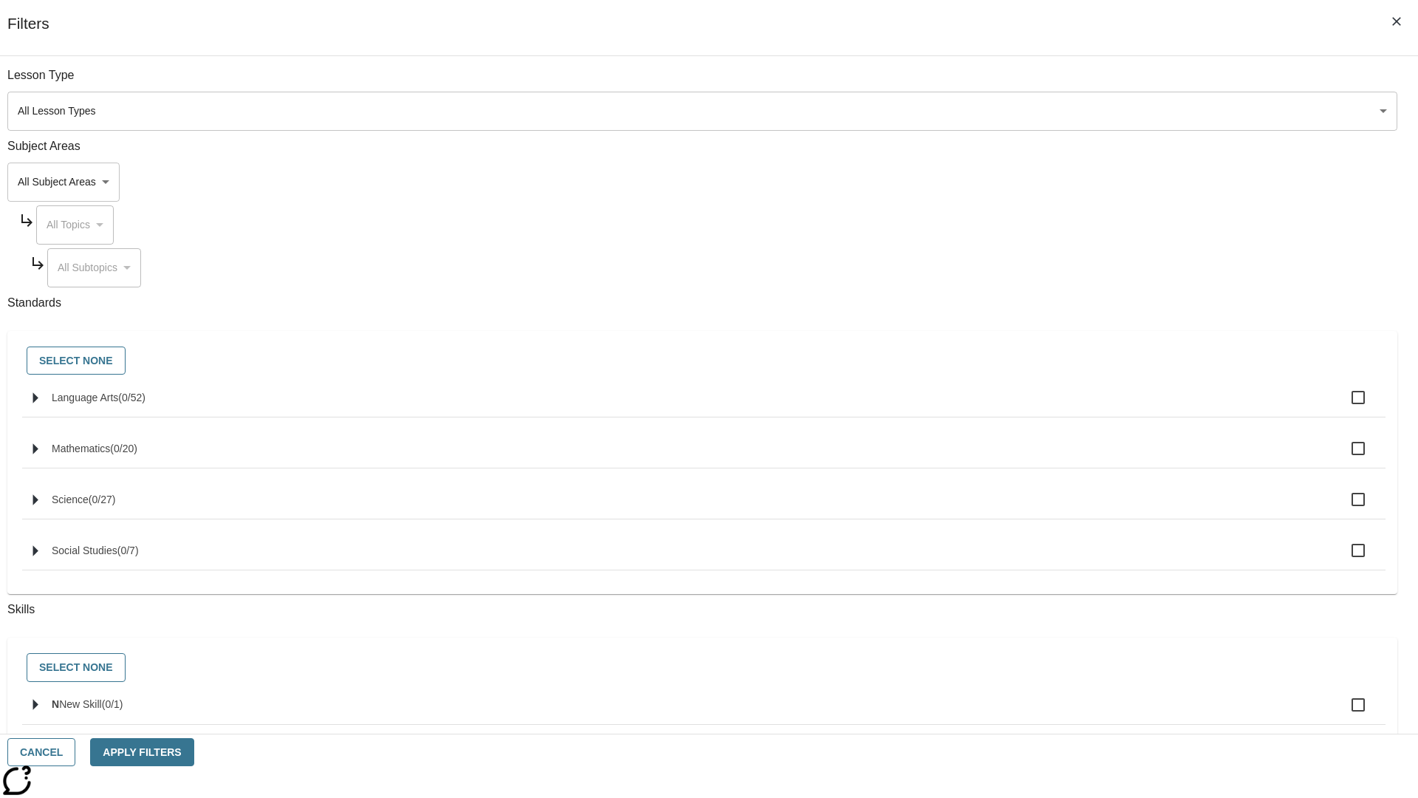
checkbox input "true"
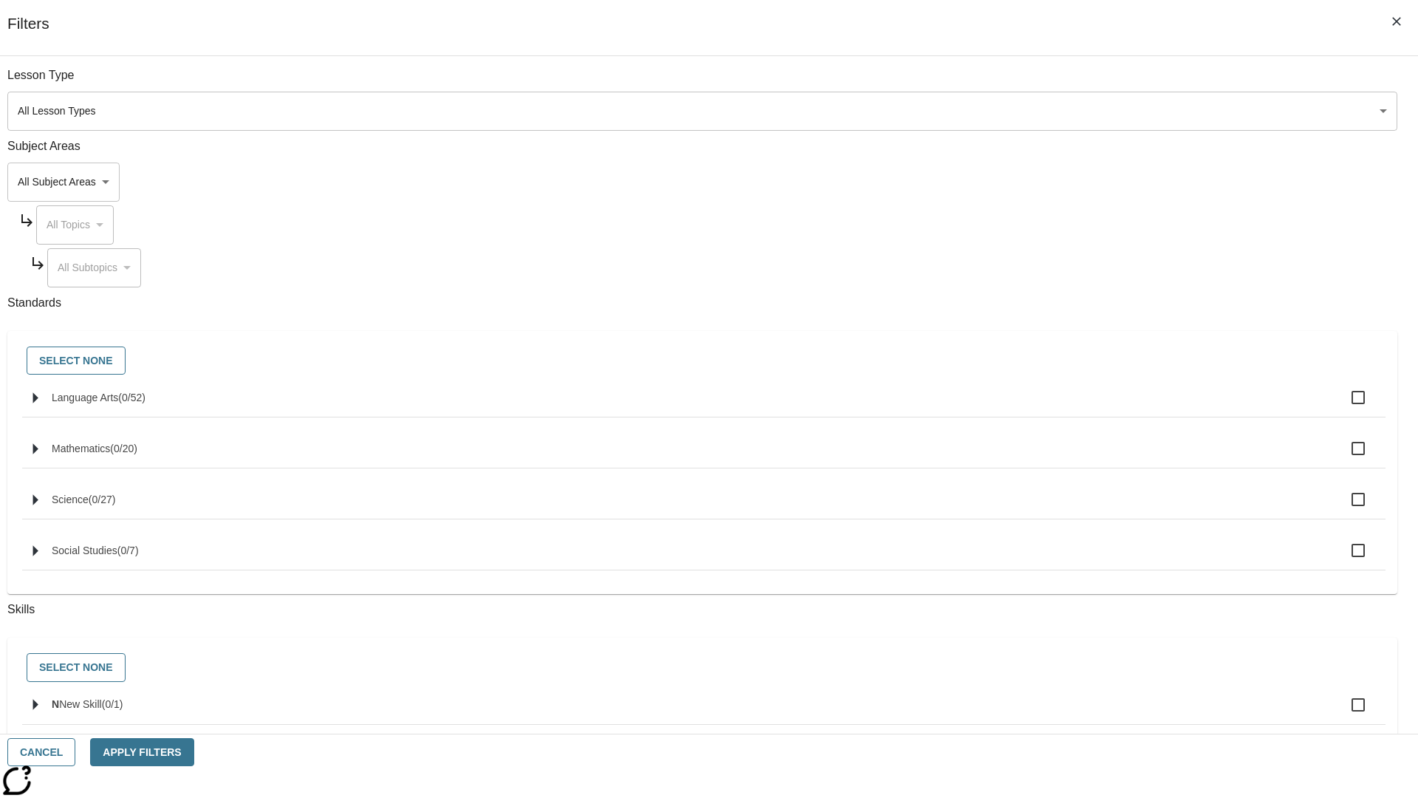
checkbox input "true"
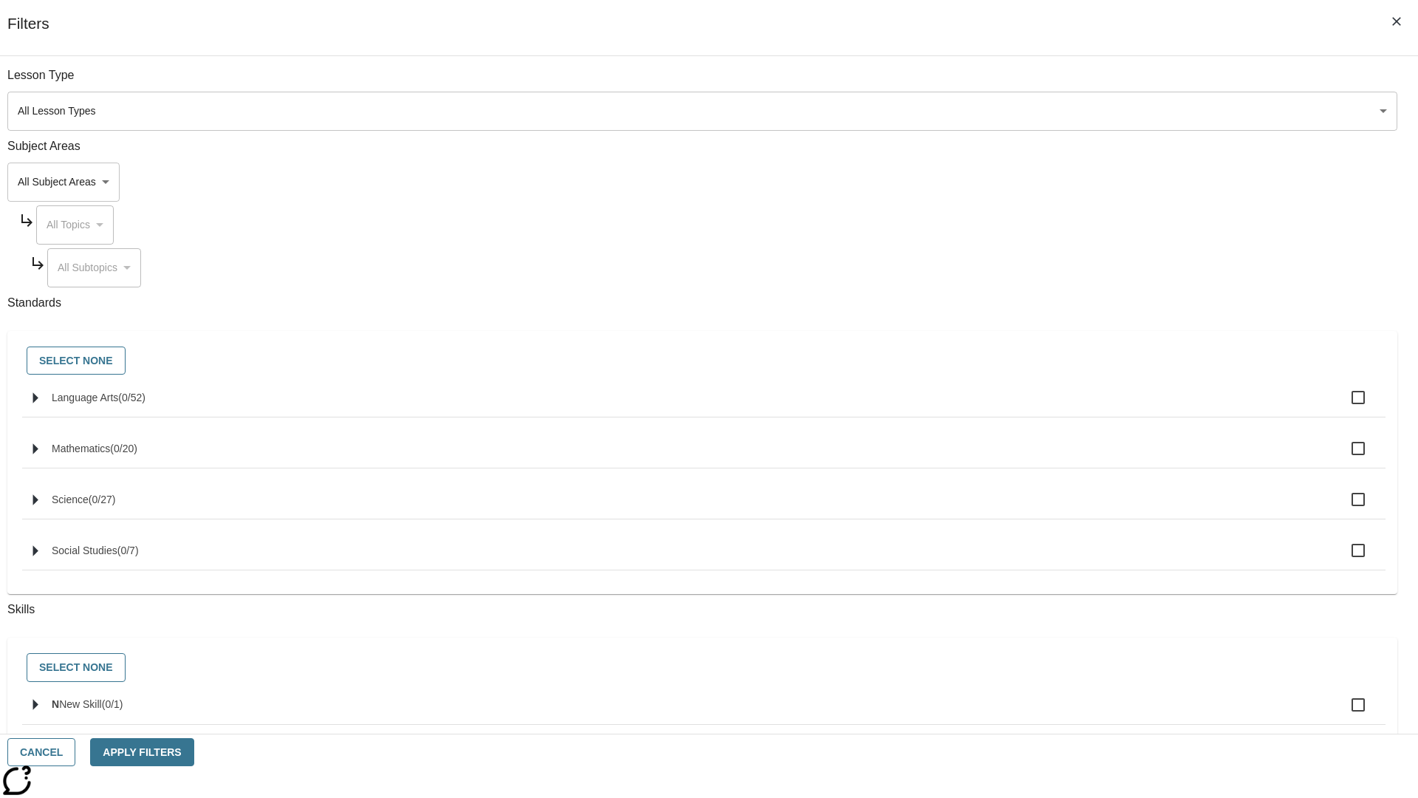
checkbox input "true"
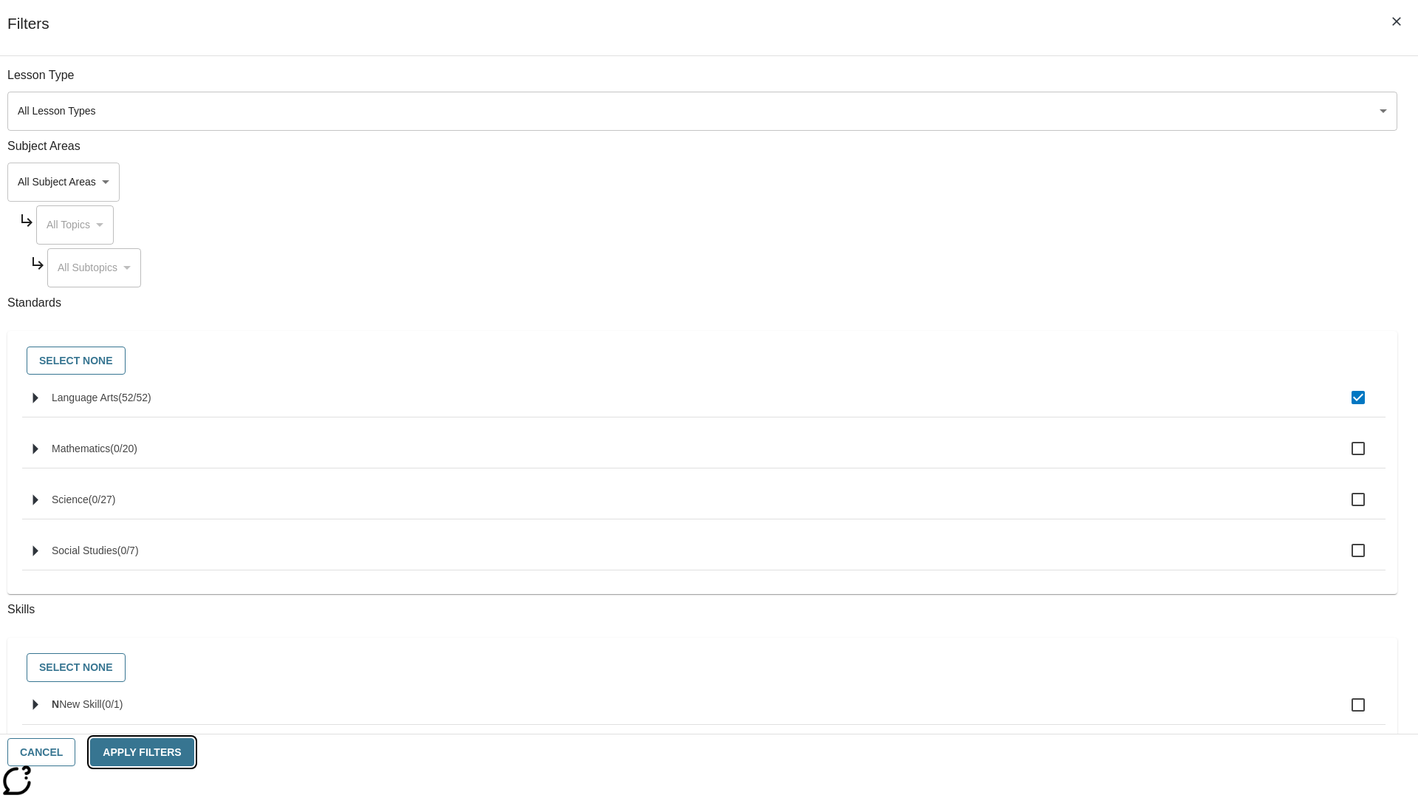
click at [194, 752] on button "Apply Filters" at bounding box center [141, 752] width 103 height 29
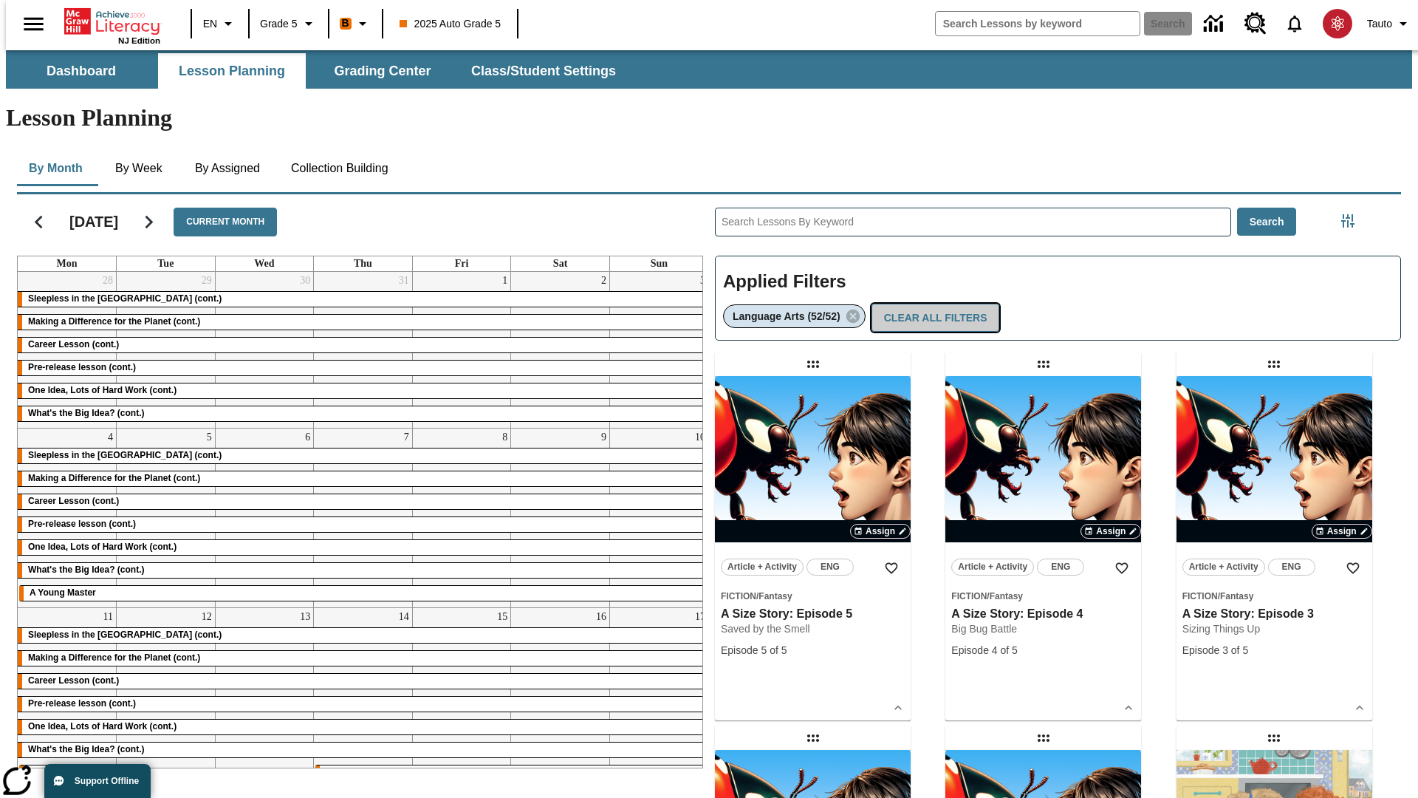
click at [932, 304] on button "Clear All Filters" at bounding box center [936, 318] width 129 height 29
click at [1353, 214] on icon "Filters Side menu" at bounding box center [1348, 220] width 13 height 13
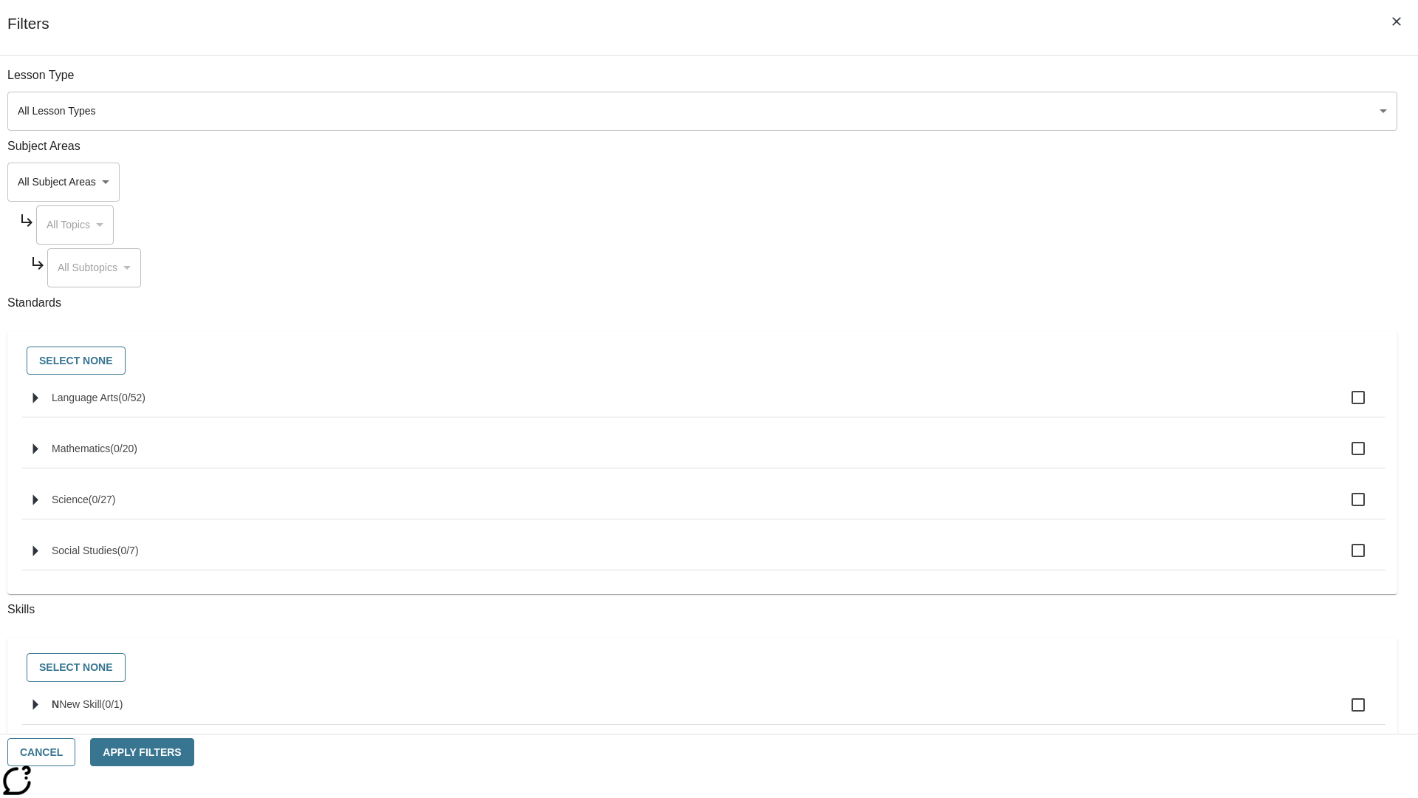
click at [1065, 714] on label "N New Skill ( 0 / 1 )" at bounding box center [713, 704] width 1322 height 31
click at [1343, 714] on input "N New Skill ( 0 / 1 )" at bounding box center [1358, 704] width 31 height 31
checkbox input "true"
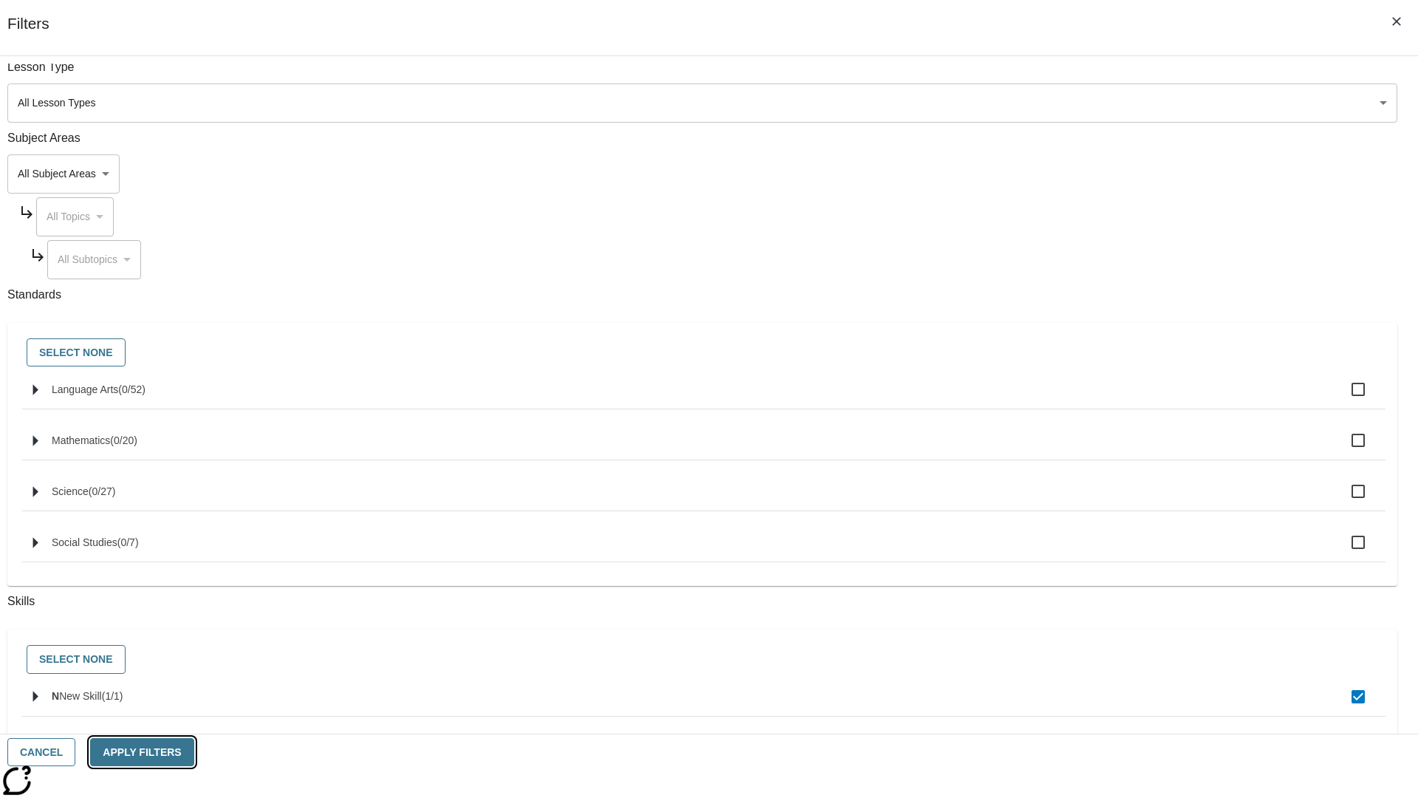
click at [194, 752] on button "Apply Filters" at bounding box center [141, 752] width 103 height 29
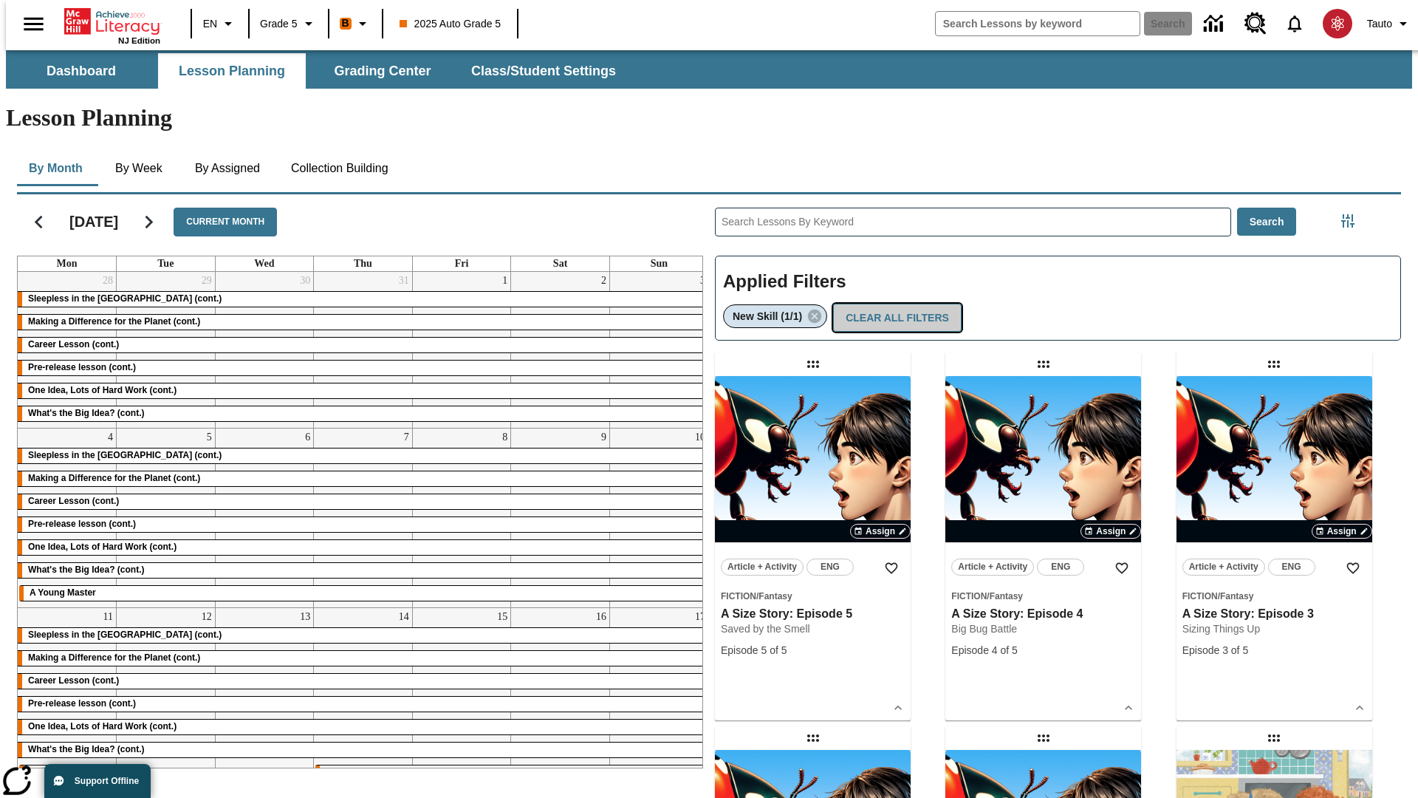
click at [894, 304] on button "Clear All Filters" at bounding box center [897, 318] width 129 height 29
click at [1353, 214] on icon "Filters Side menu" at bounding box center [1348, 220] width 13 height 13
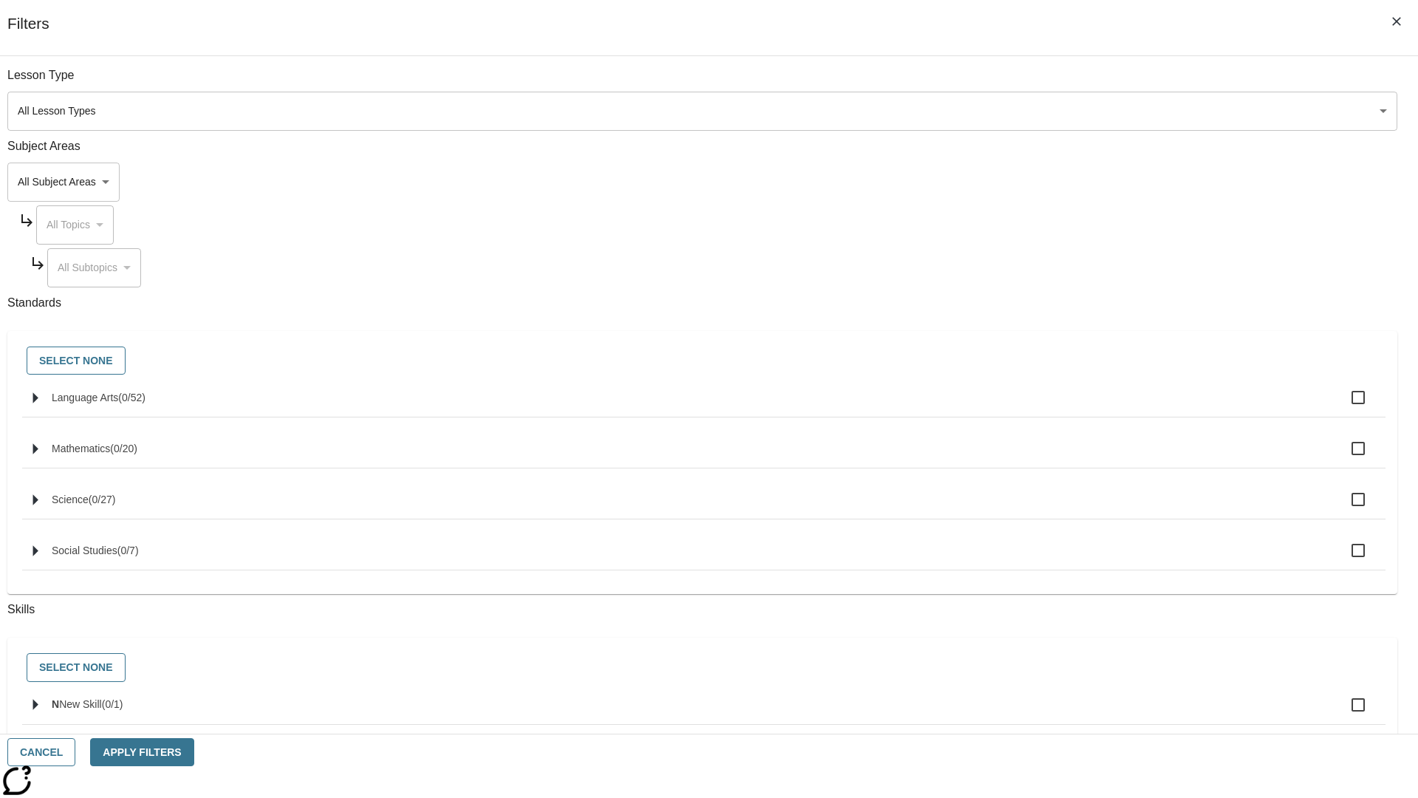
checkbox input "true"
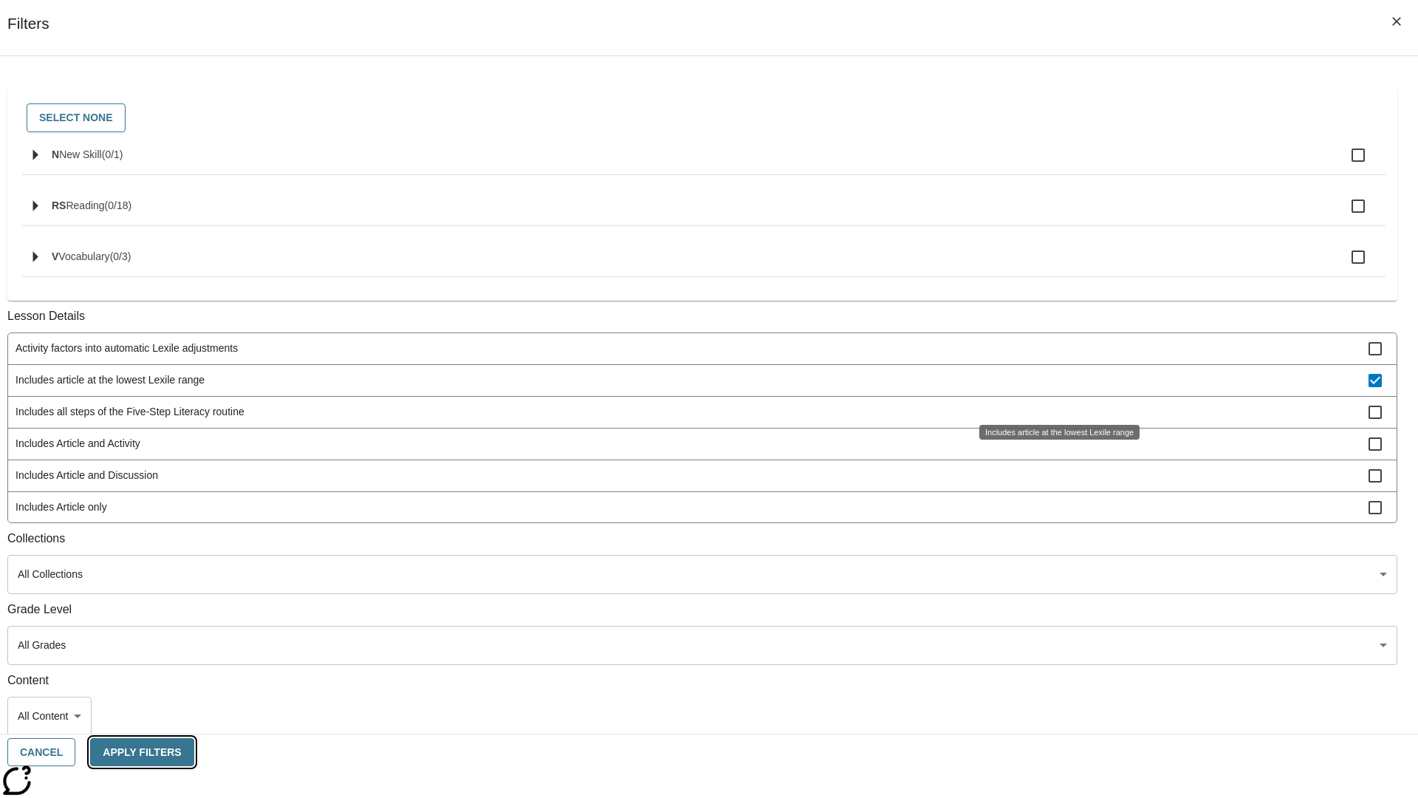
click at [194, 752] on button "Apply Filters" at bounding box center [141, 752] width 103 height 29
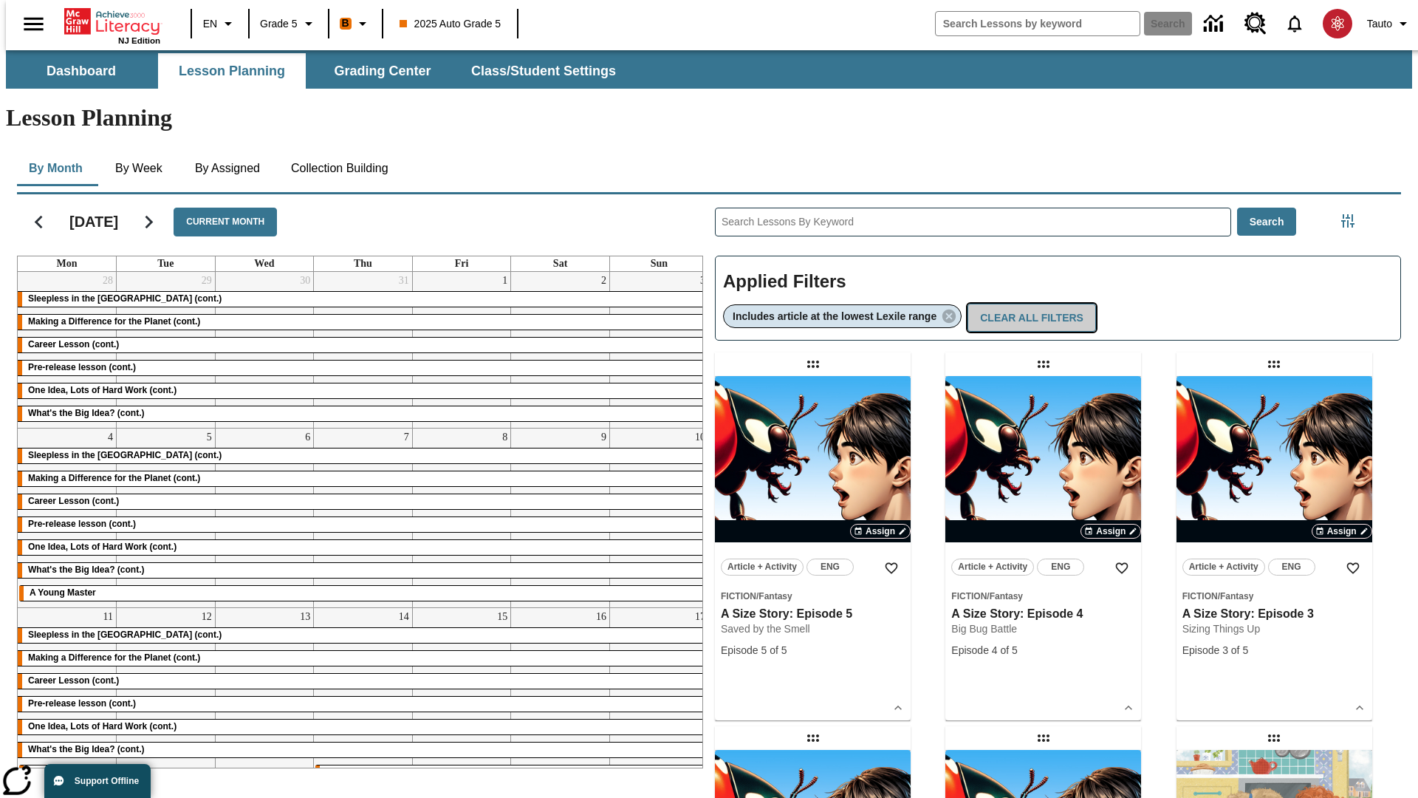
click at [1034, 304] on button "Clear All Filters" at bounding box center [1032, 318] width 129 height 29
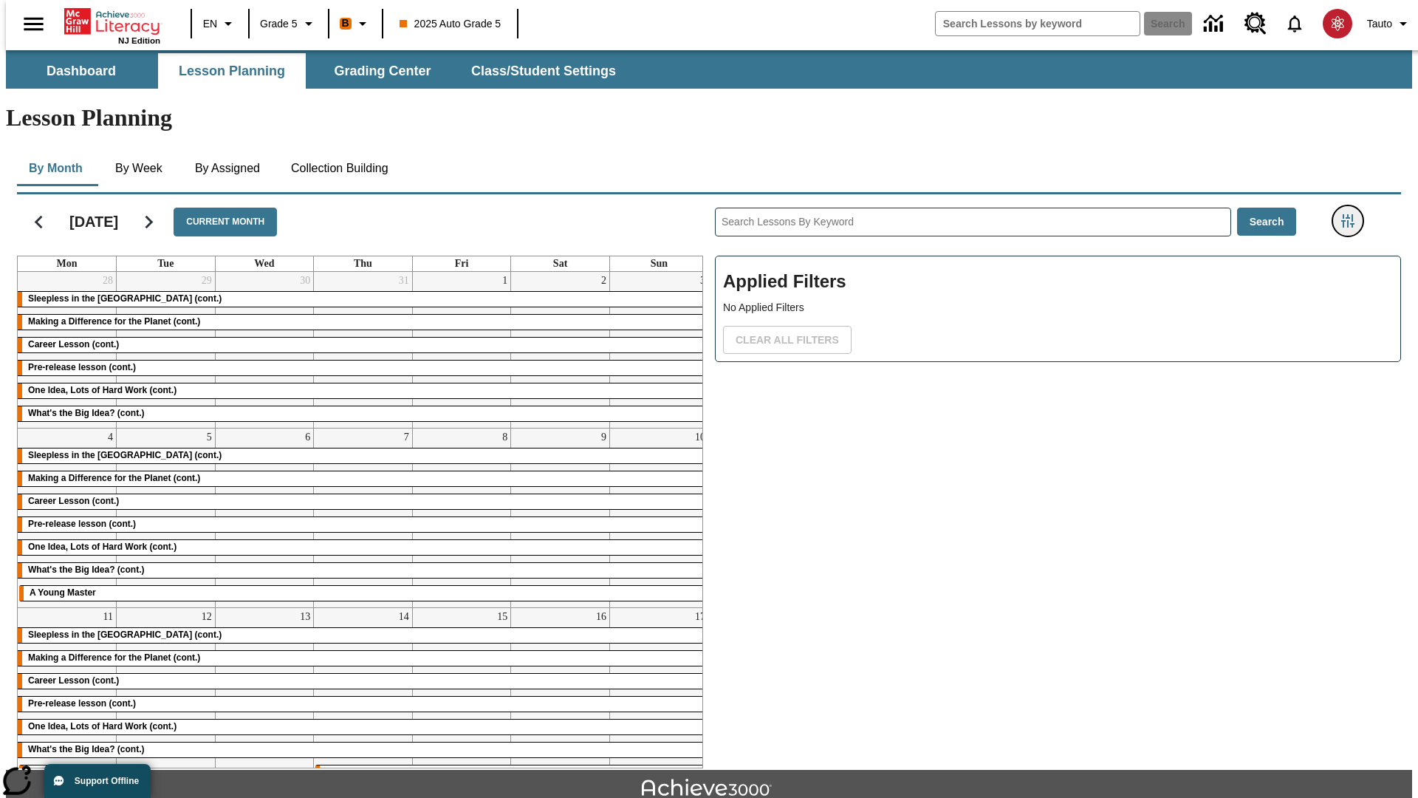
click at [1353, 214] on icon "Filters Side menu" at bounding box center [1348, 220] width 13 height 13
